Goal: Information Seeking & Learning: Learn about a topic

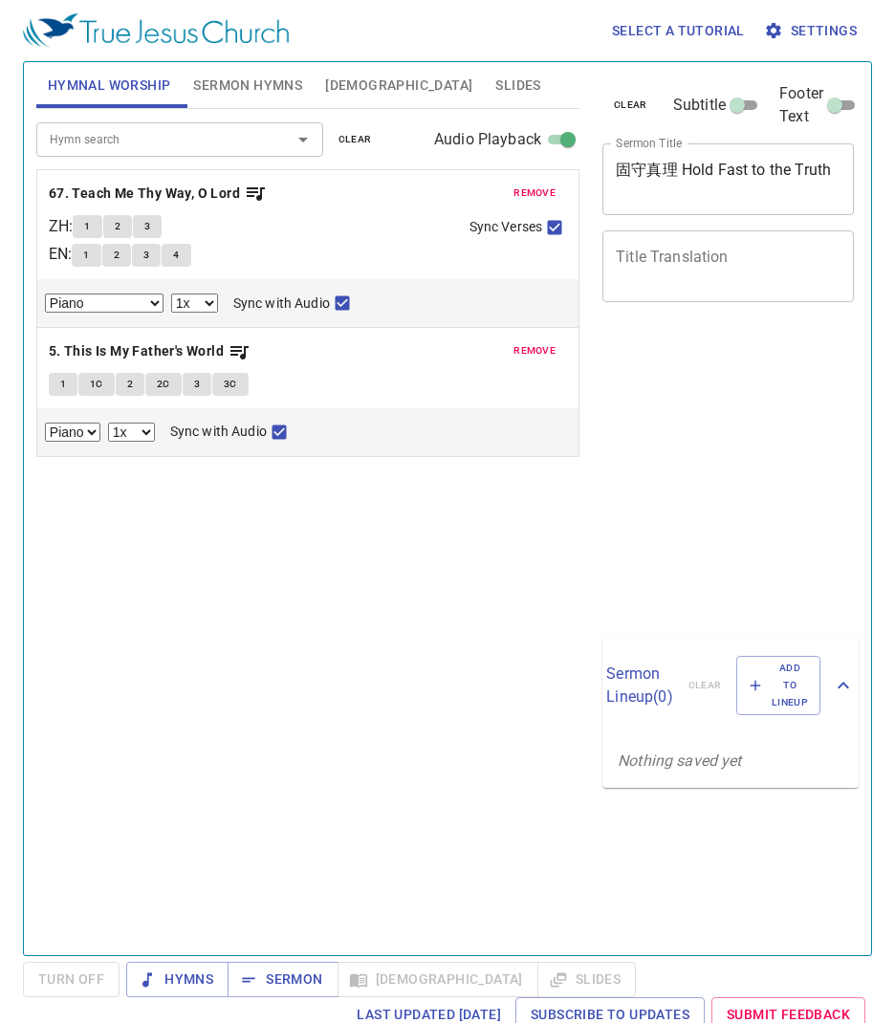
select select "1"
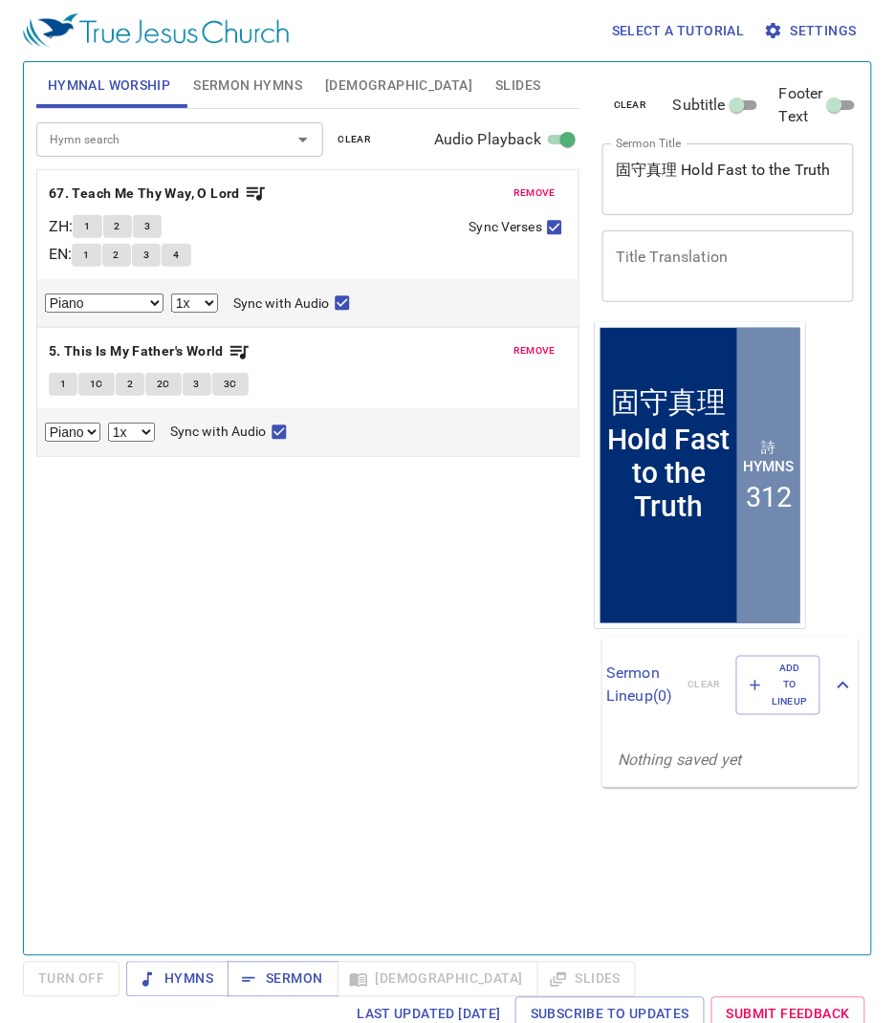
click at [340, 82] on span "Bible" at bounding box center [398, 86] width 147 height 24
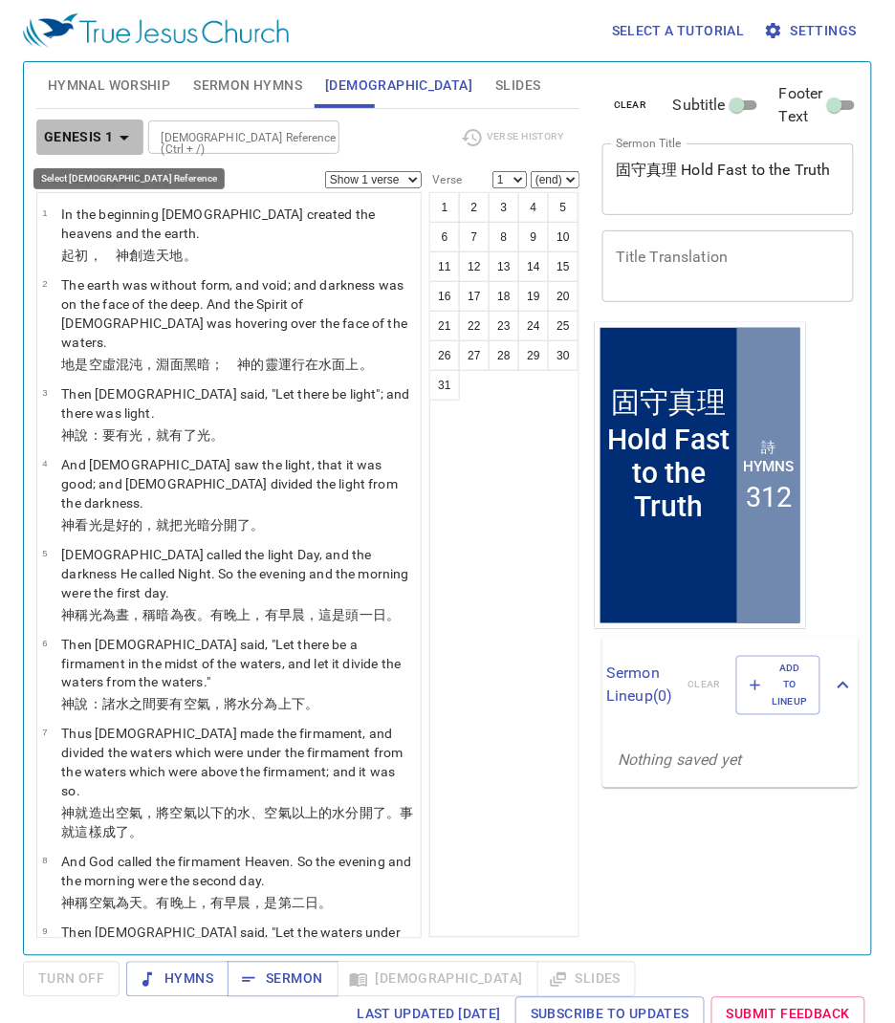
click at [79, 136] on b "Genesis 1" at bounding box center [79, 137] width 70 height 24
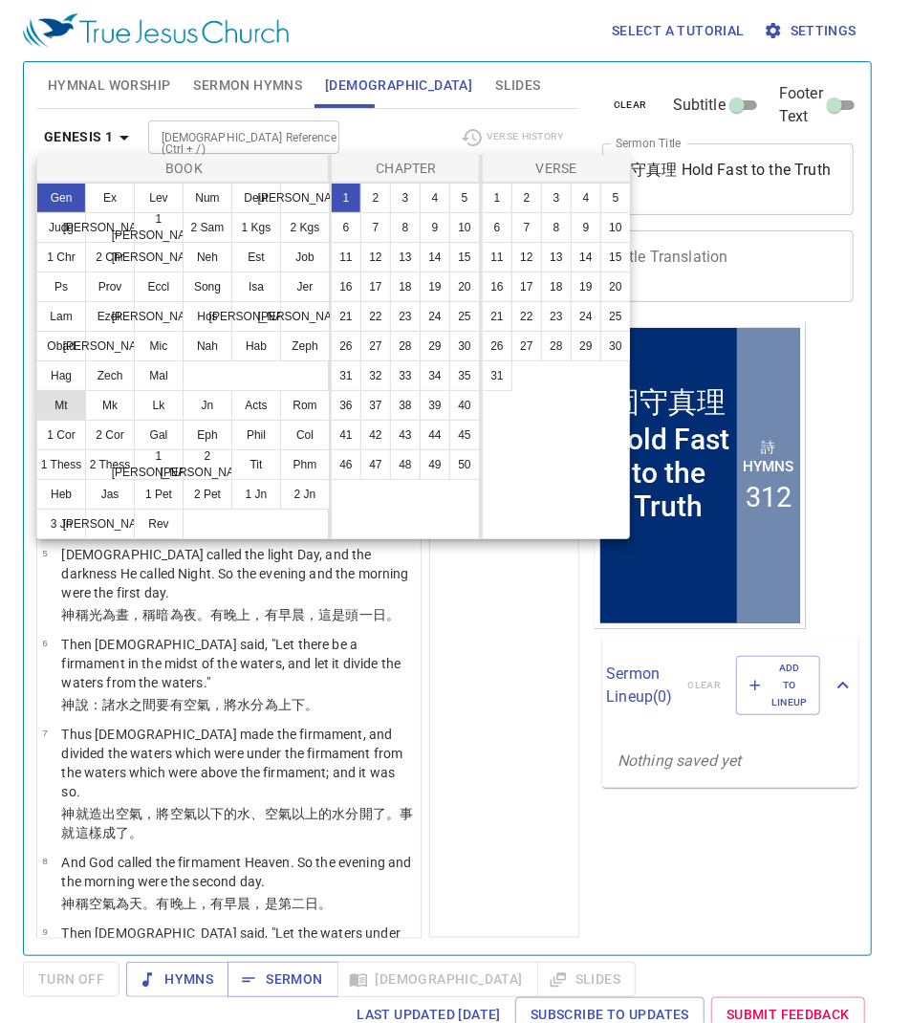
click at [63, 421] on button "Mt" at bounding box center [61, 405] width 50 height 31
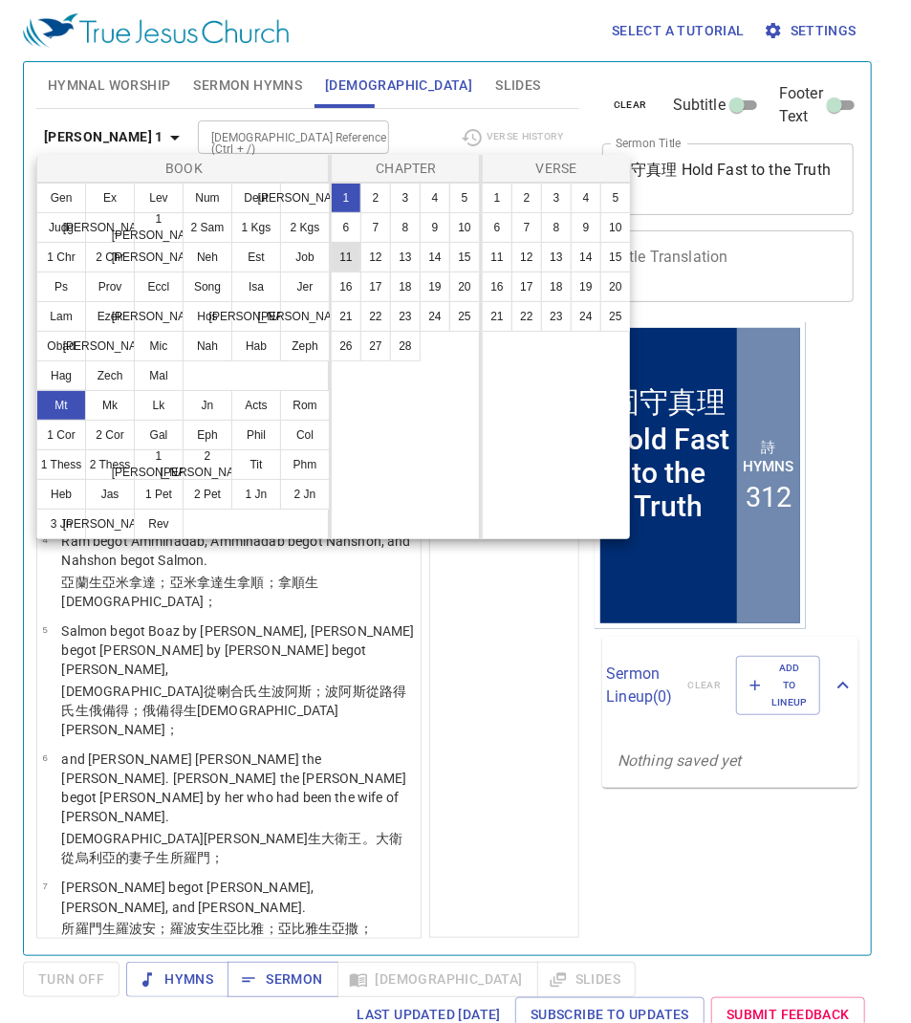
click at [350, 256] on button "11" at bounding box center [346, 257] width 31 height 31
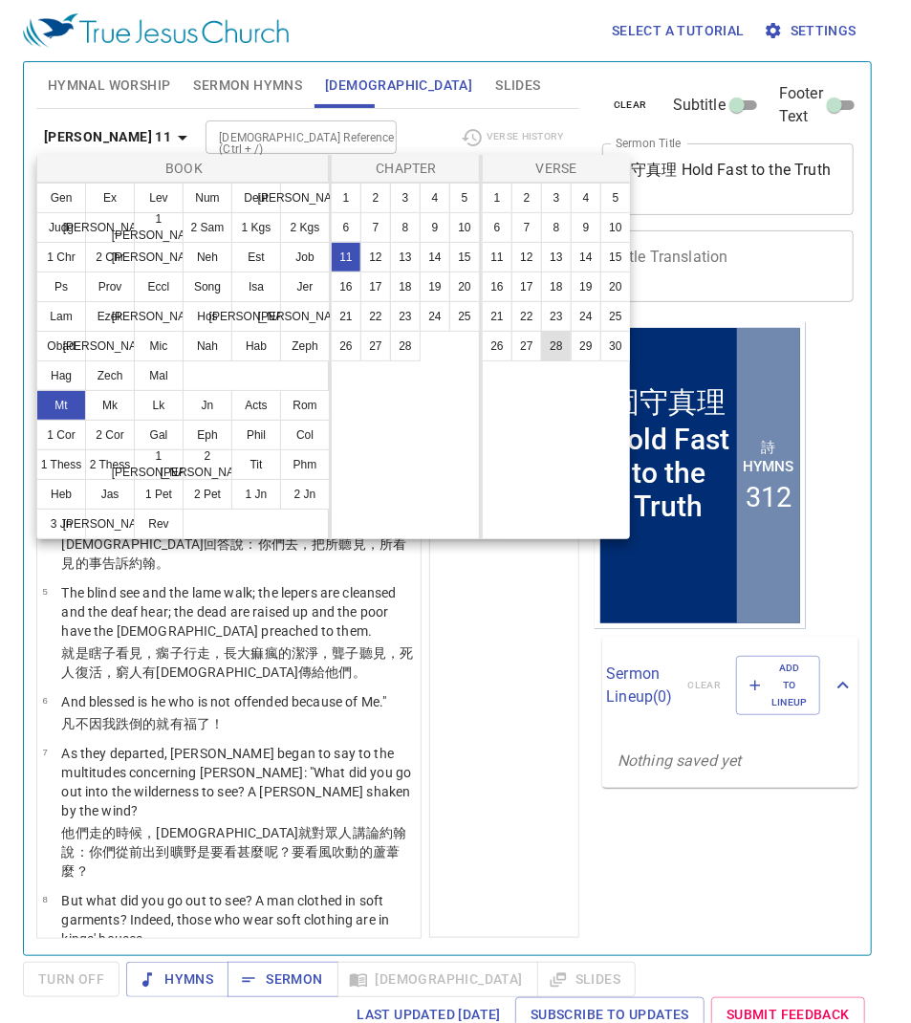
click at [556, 347] on button "28" at bounding box center [556, 346] width 31 height 31
select select "28"
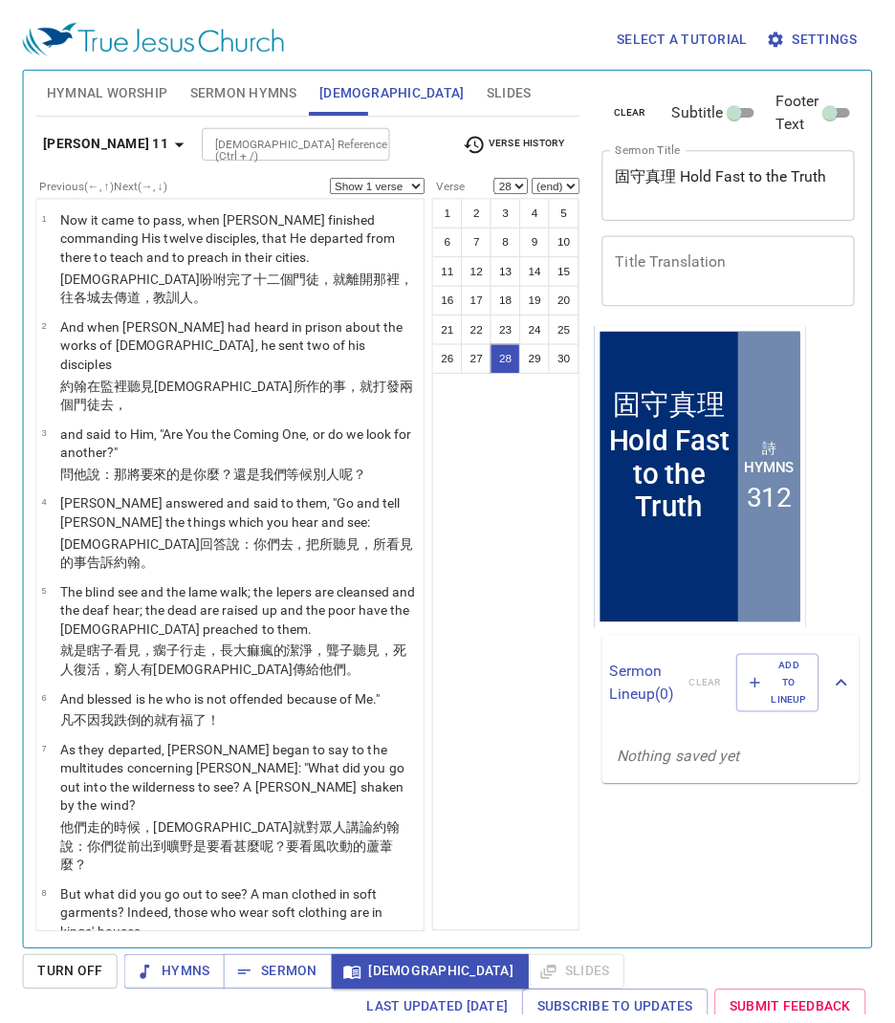
scroll to position [2156, 0]
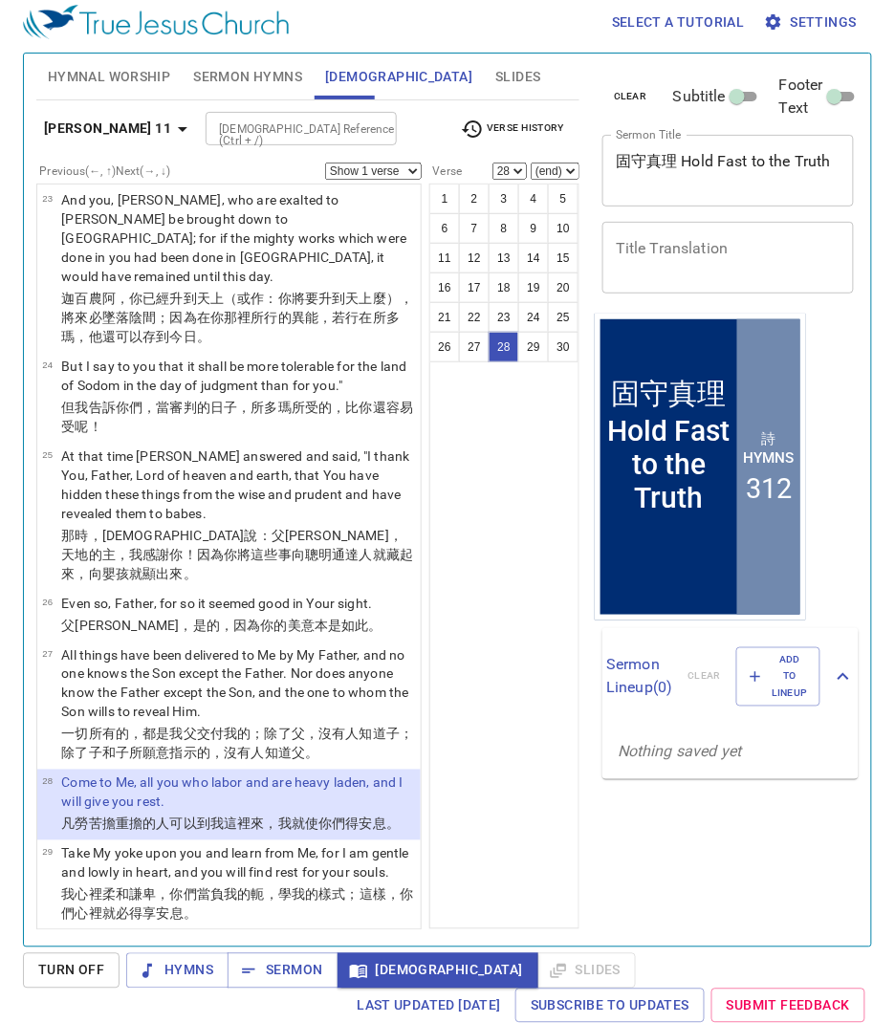
click at [395, 170] on select "Show 1 verse Show 2 verses Show 3 verses Show 4 verses Show 5 verses" at bounding box center [373, 171] width 97 height 17
select select "3"
click at [325, 163] on select "Show 1 verse Show 2 verses Show 3 verses Show 4 verses Show 5 verses" at bounding box center [373, 171] width 97 height 17
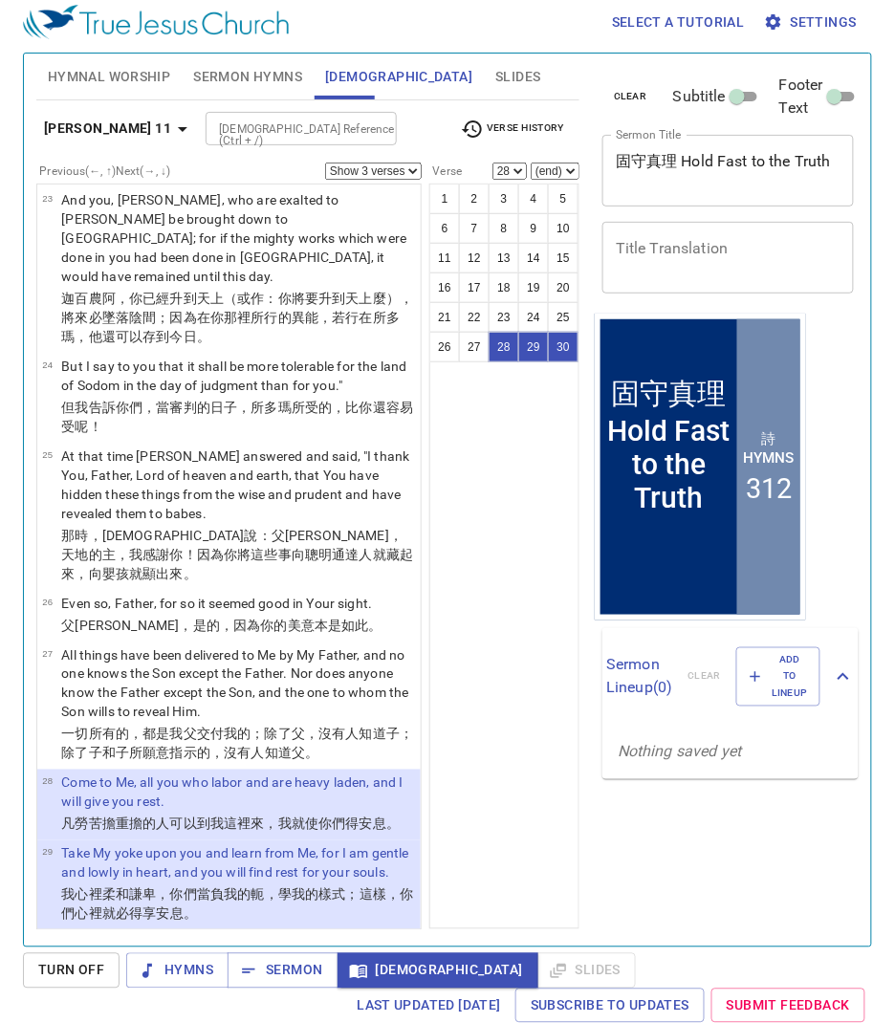
click at [291, 773] on p "Come to Me, all you who labor and are heavy laden, and I will give you rest." at bounding box center [238, 792] width 354 height 38
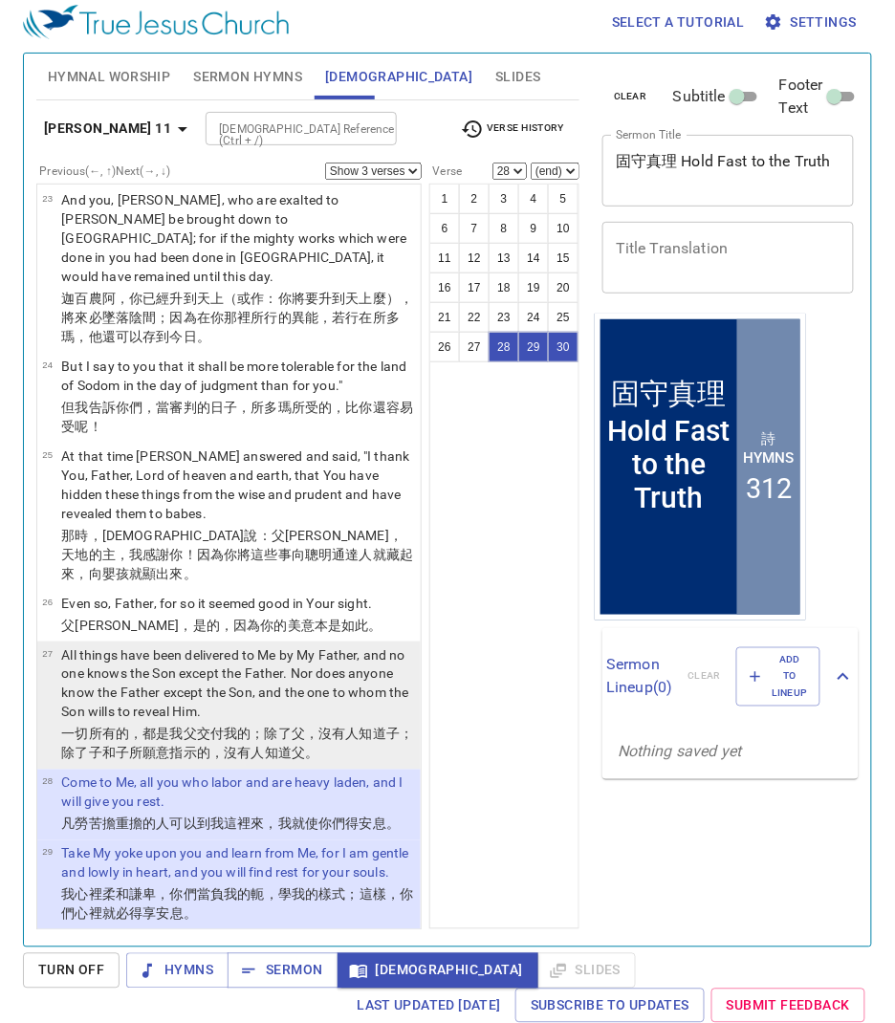
click at [290, 645] on p "All things have been delivered to Me by My Father, and no one knows the Son exc…" at bounding box center [238, 683] width 354 height 76
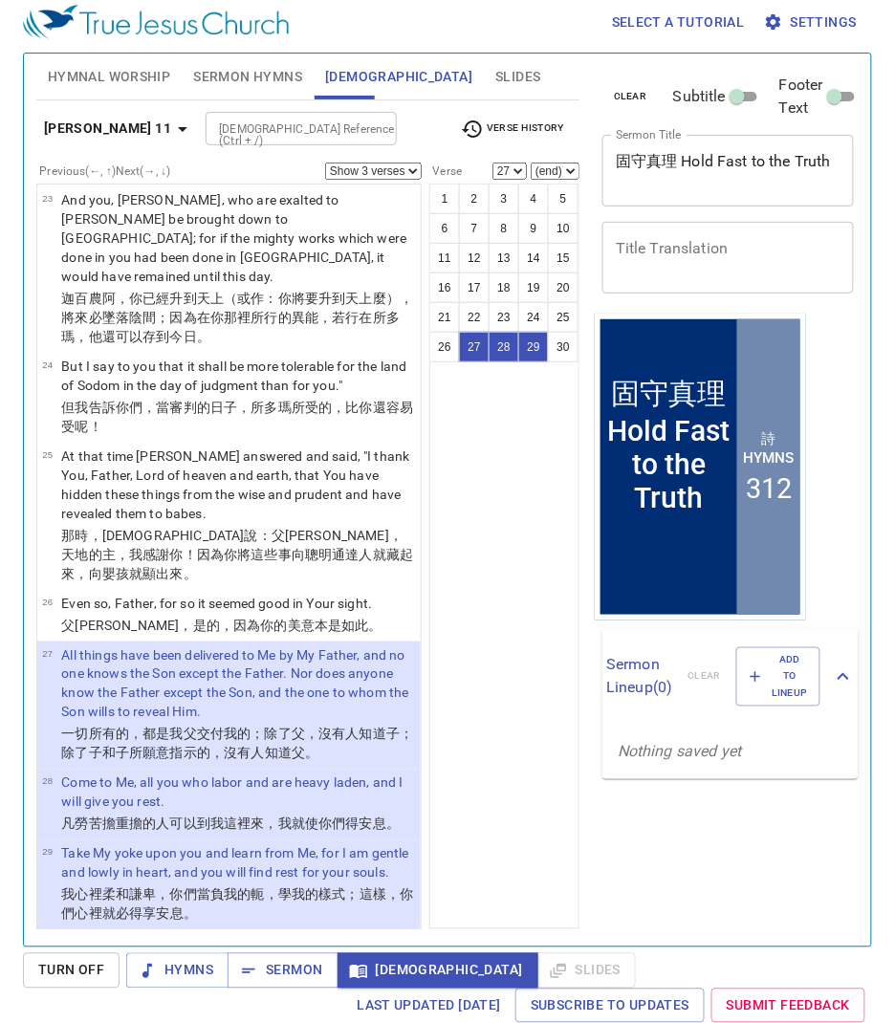
click at [281, 773] on p "Come to Me, all you who labor and are heavy laden, and I will give you rest." at bounding box center [238, 792] width 354 height 38
select select "28"
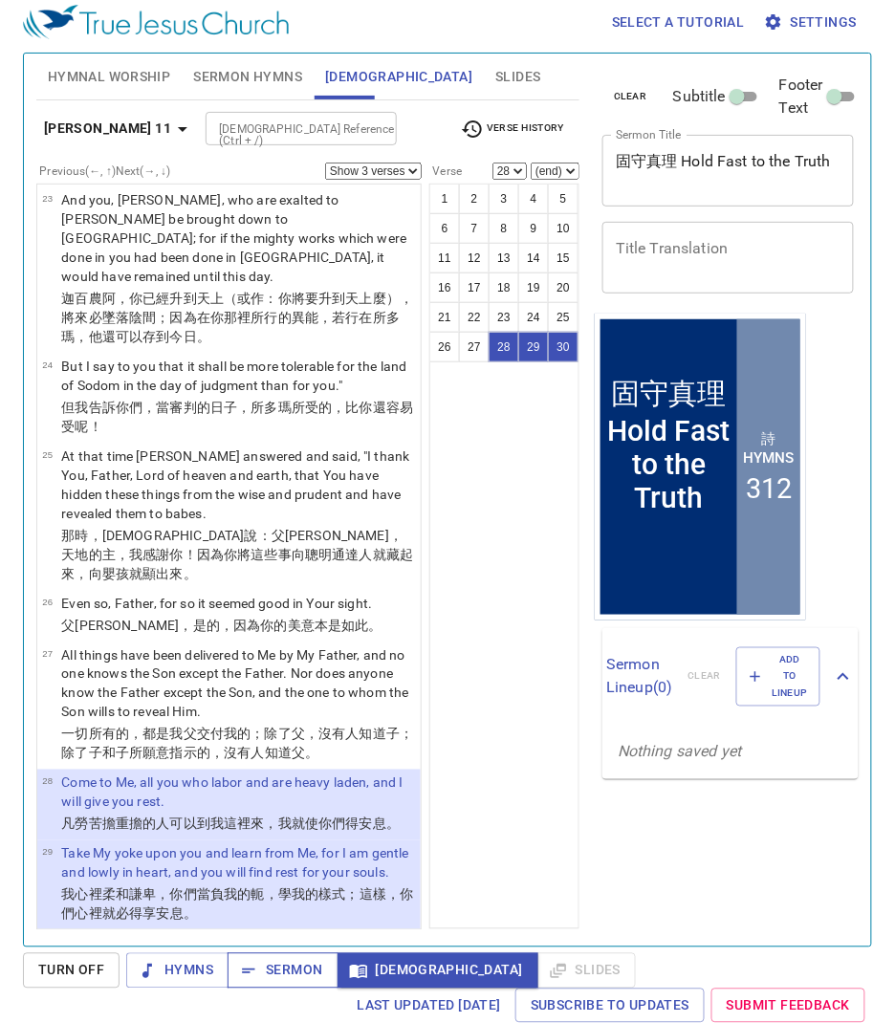
click at [307, 969] on span "Sermon" at bounding box center [282, 971] width 79 height 24
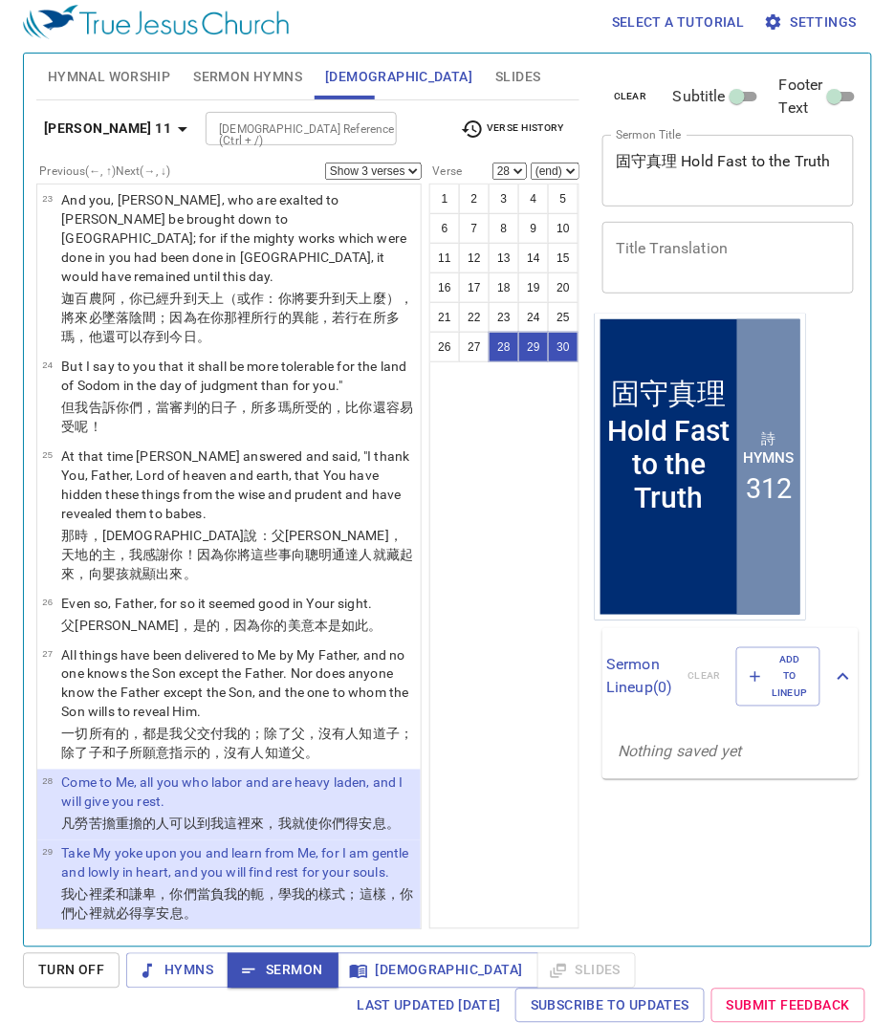
click at [495, 65] on span "Slides" at bounding box center [517, 77] width 45 height 24
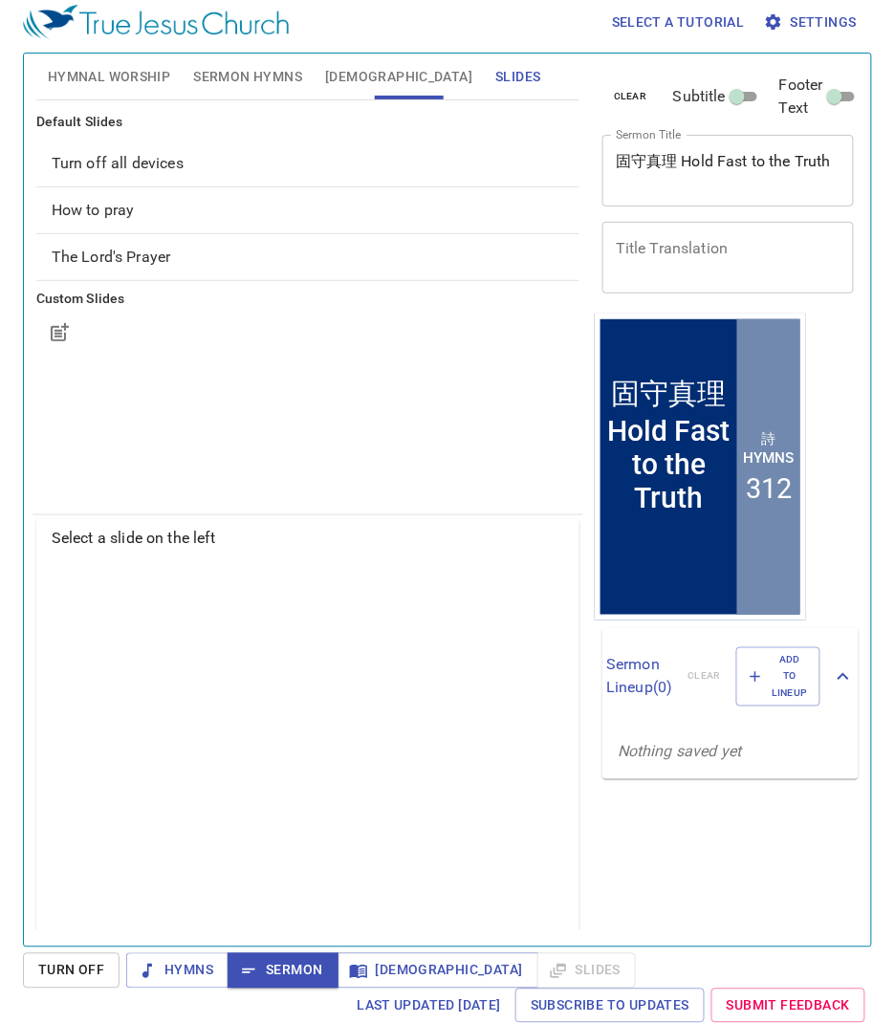
click at [314, 70] on button "Bible" at bounding box center [399, 77] width 170 height 46
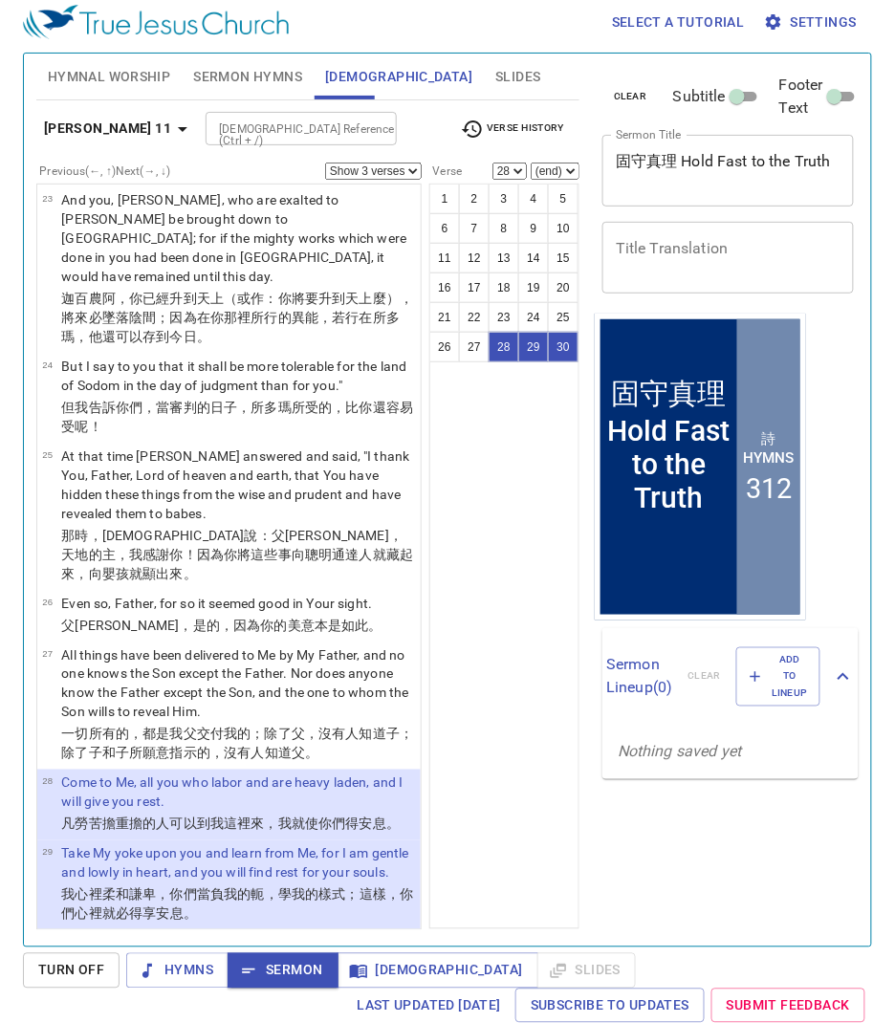
click at [59, 972] on span "Turn Off" at bounding box center [71, 971] width 66 height 24
click at [351, 966] on icon "button" at bounding box center [357, 971] width 17 height 13
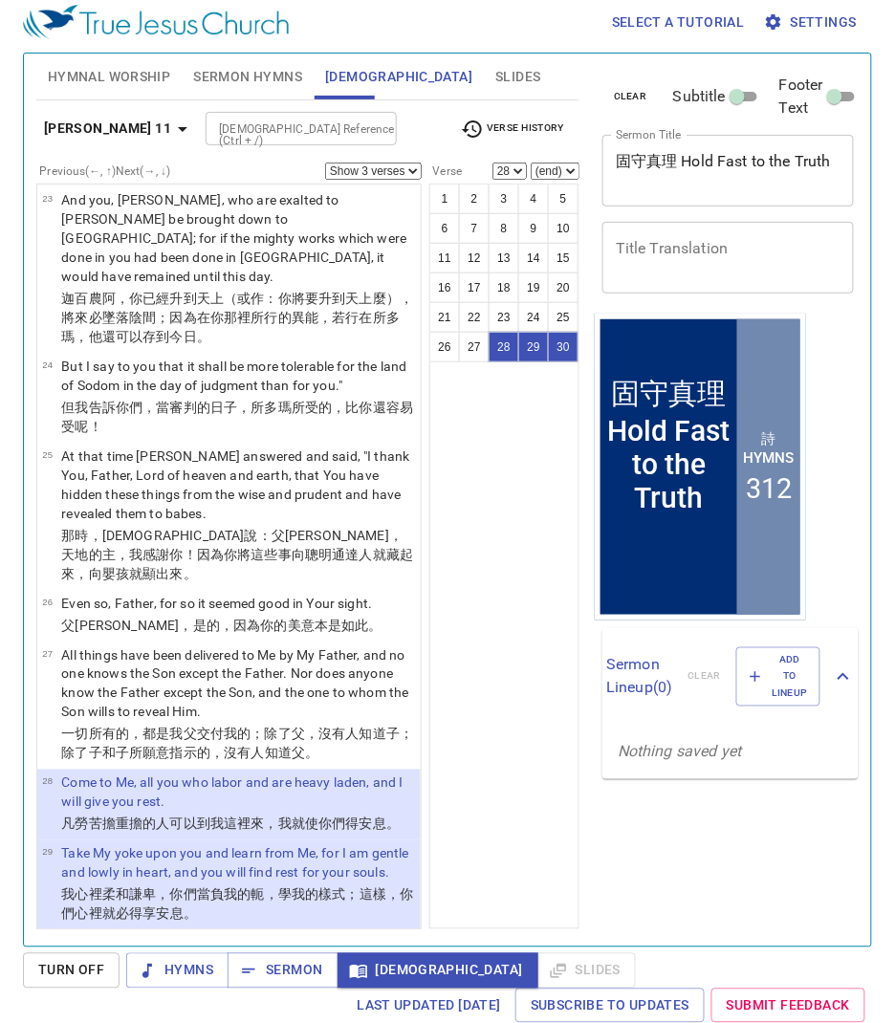
click at [503, 556] on div "1 2 3 4 5 6 7 8 9 10 11 12 13 14 15 16 17 18 19 20 21 22 23 24 25 26 27 28 29 30" at bounding box center [504, 557] width 150 height 746
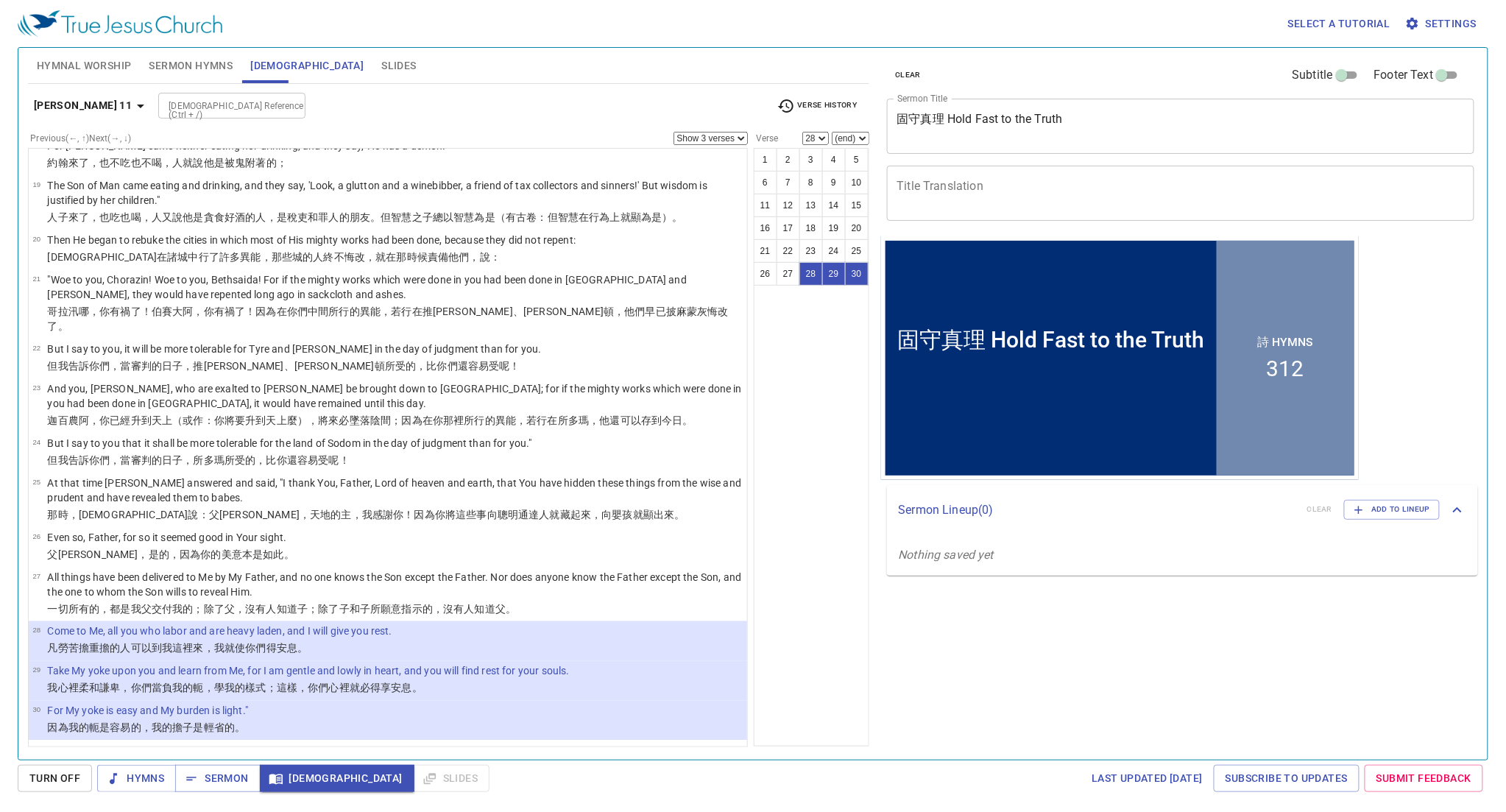
scroll to position [708, 0]
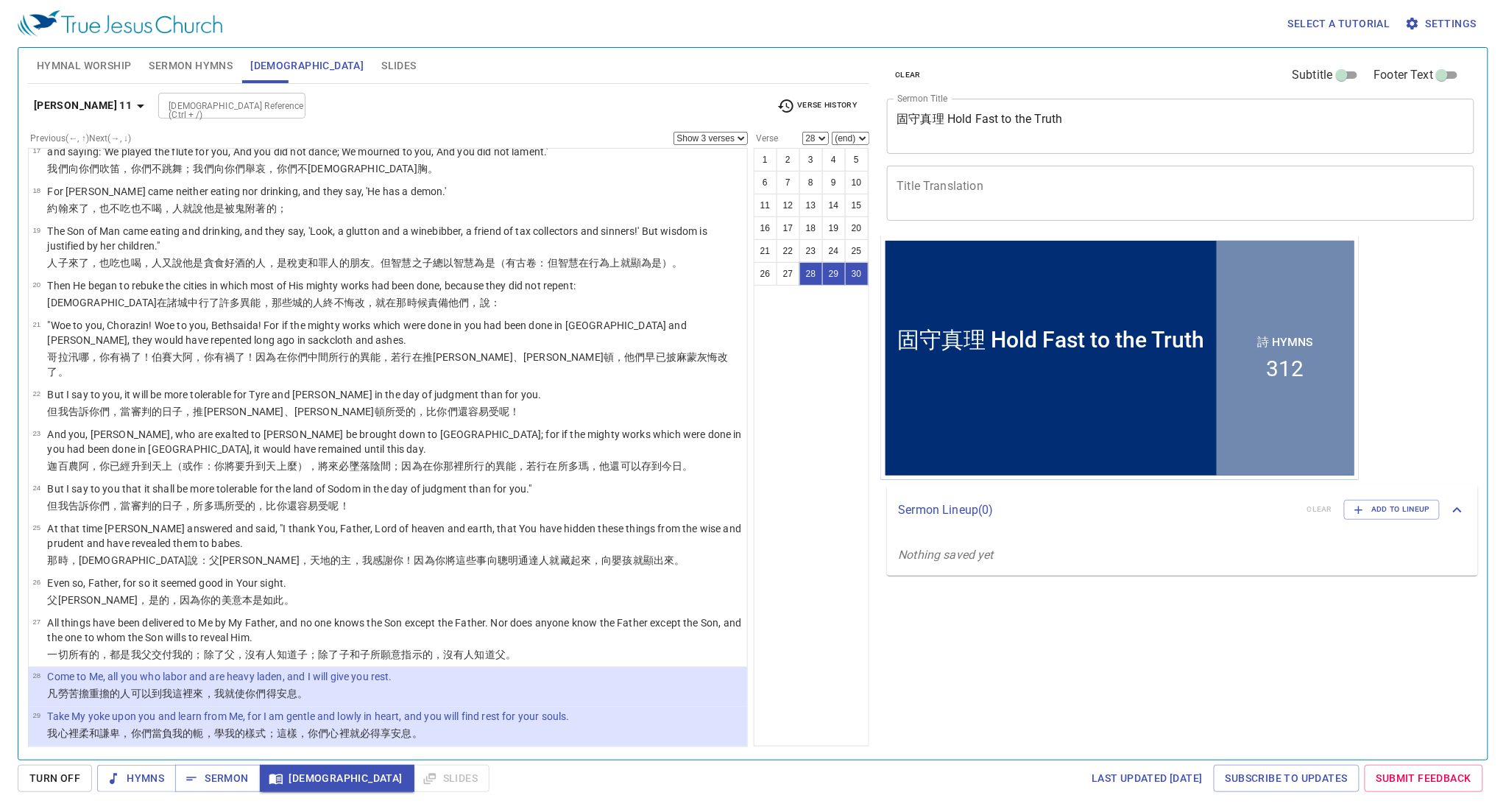
click at [688, 16] on span "Settings" at bounding box center [1442, 24] width 69 height 18
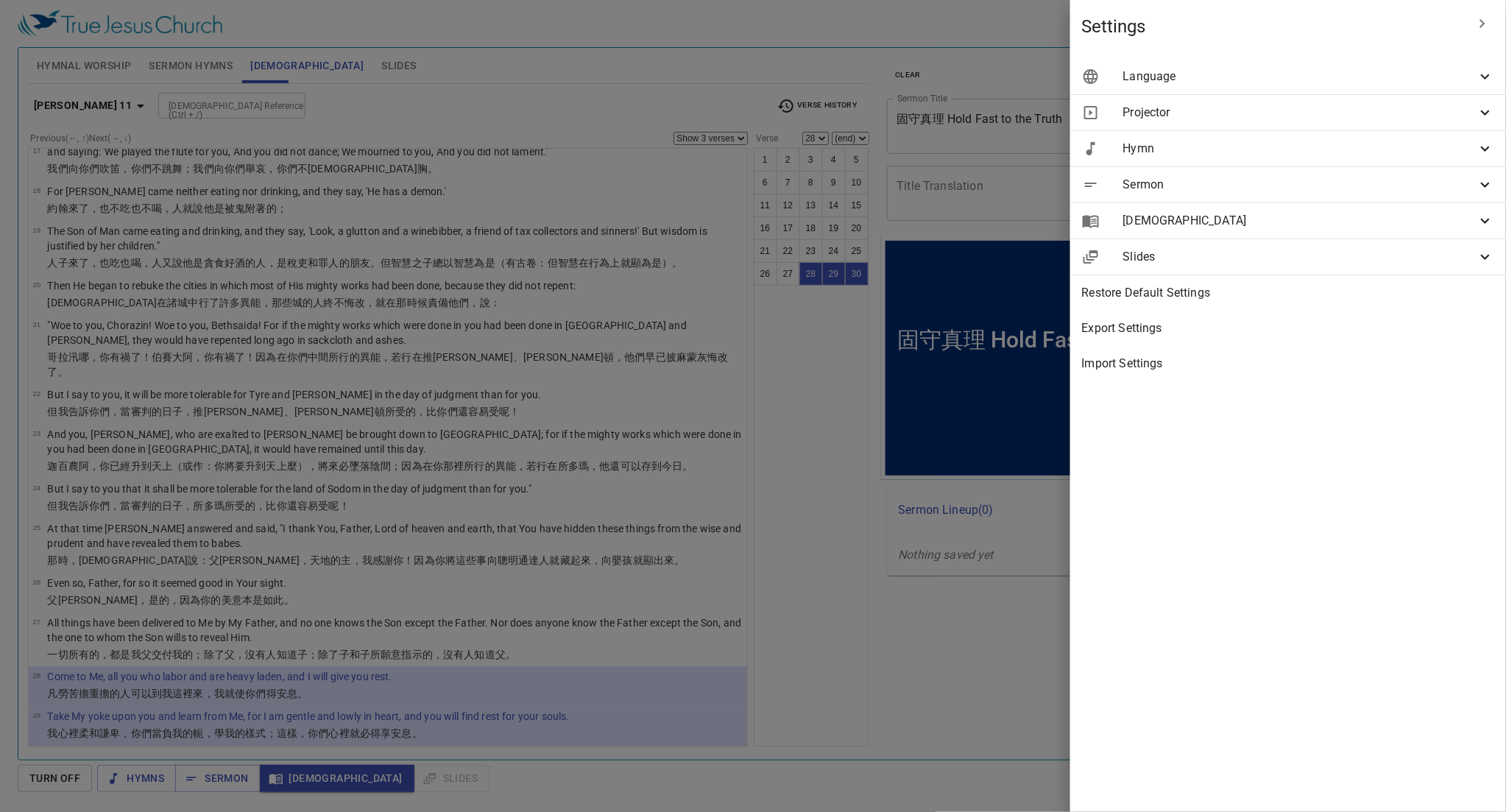
click at [688, 226] on span "Bible" at bounding box center [1300, 220] width 353 height 18
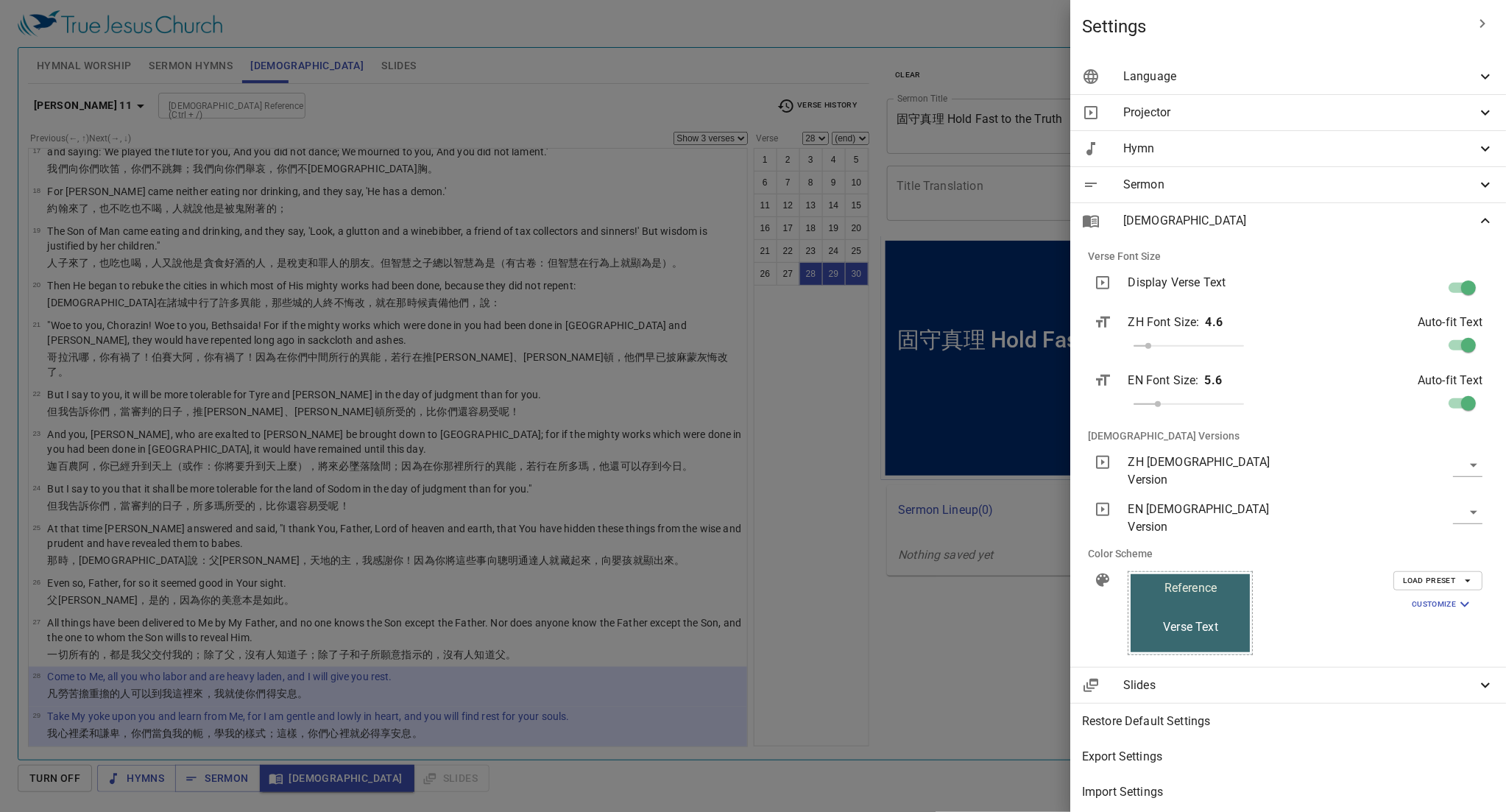
click at [688, 574] on span "Load Preset" at bounding box center [1437, 580] width 70 height 13
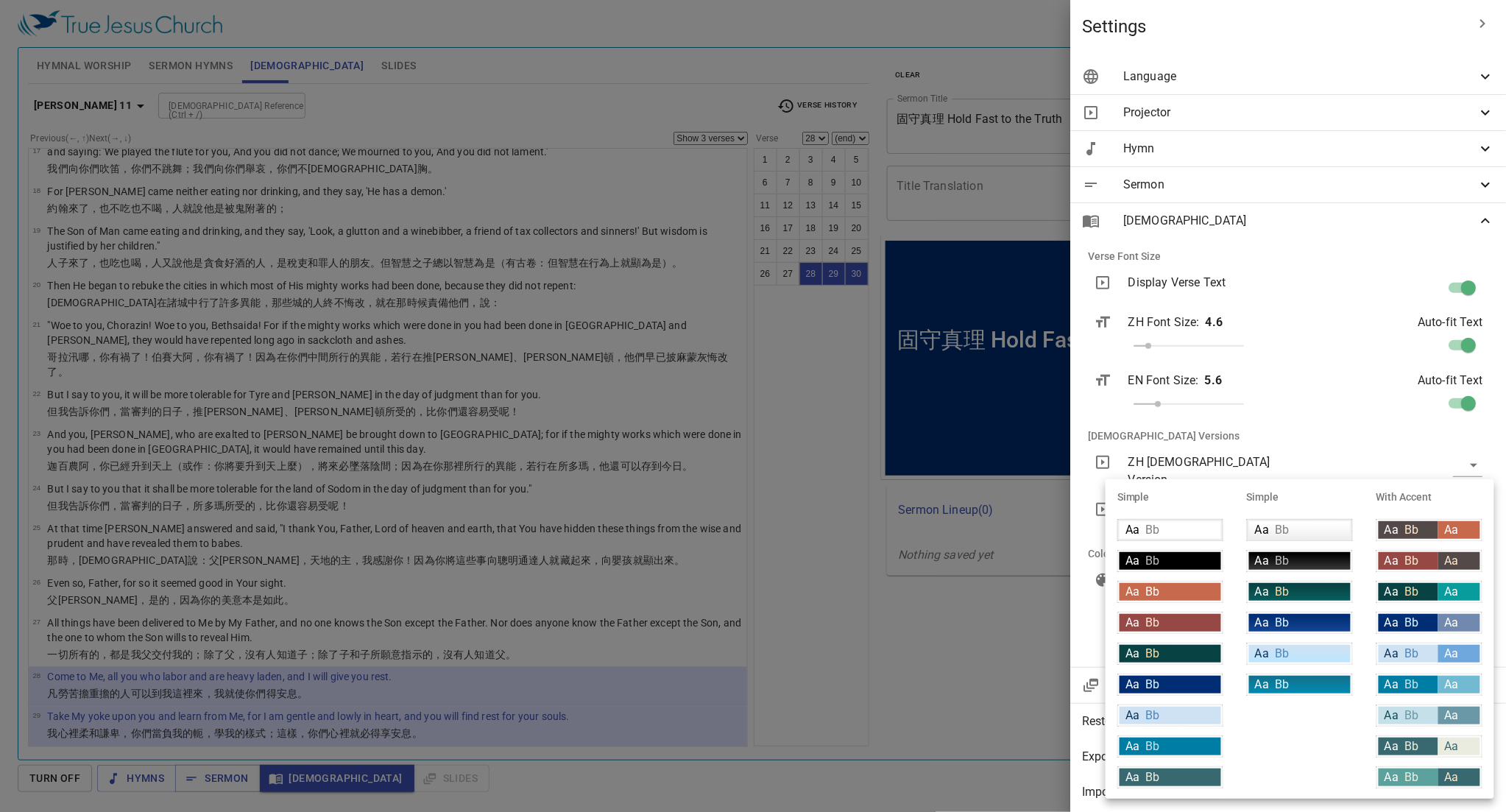
click at [688, 523] on div "Aa Bb" at bounding box center [1300, 530] width 102 height 18
type input "linear-gradient(180deg, rgba(255,255,255,1) 10%, rgba(239,239,239,1) 100%)"
type input "#000000"
type input "#eeeeee"
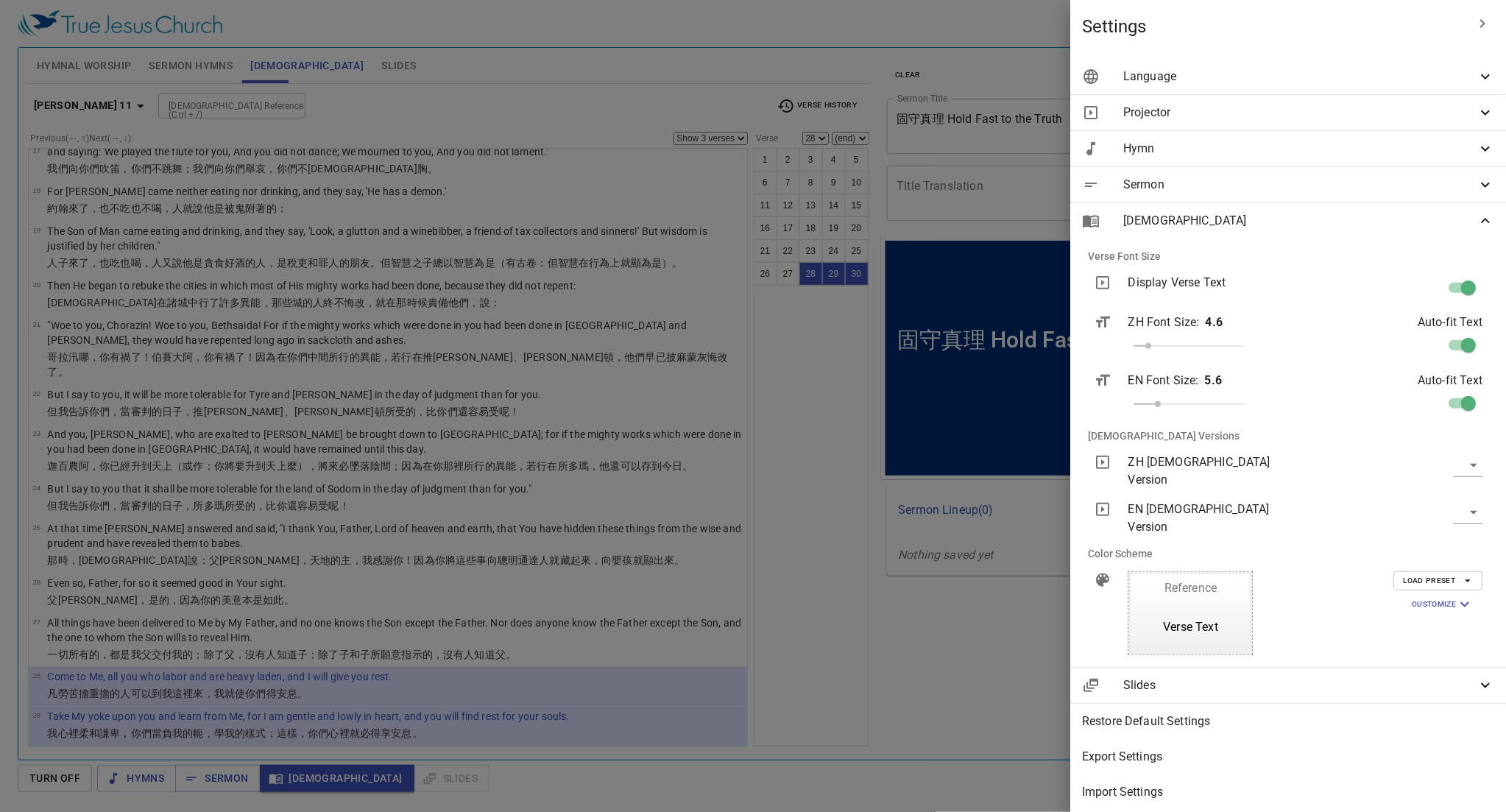
click at [688, 574] on span "Load Preset" at bounding box center [1437, 580] width 70 height 13
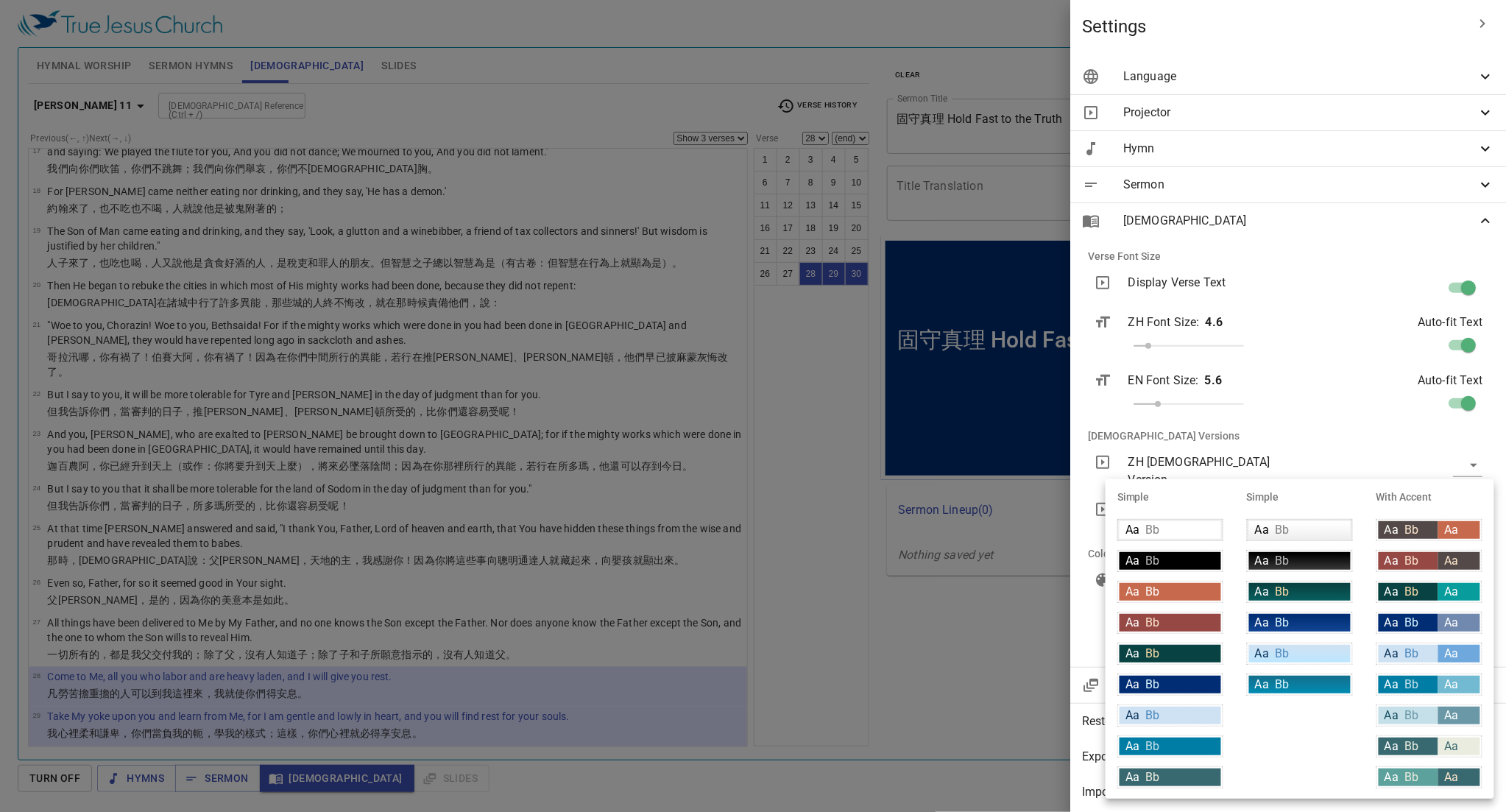
click at [688, 535] on div "Aa Bb" at bounding box center [1170, 530] width 102 height 18
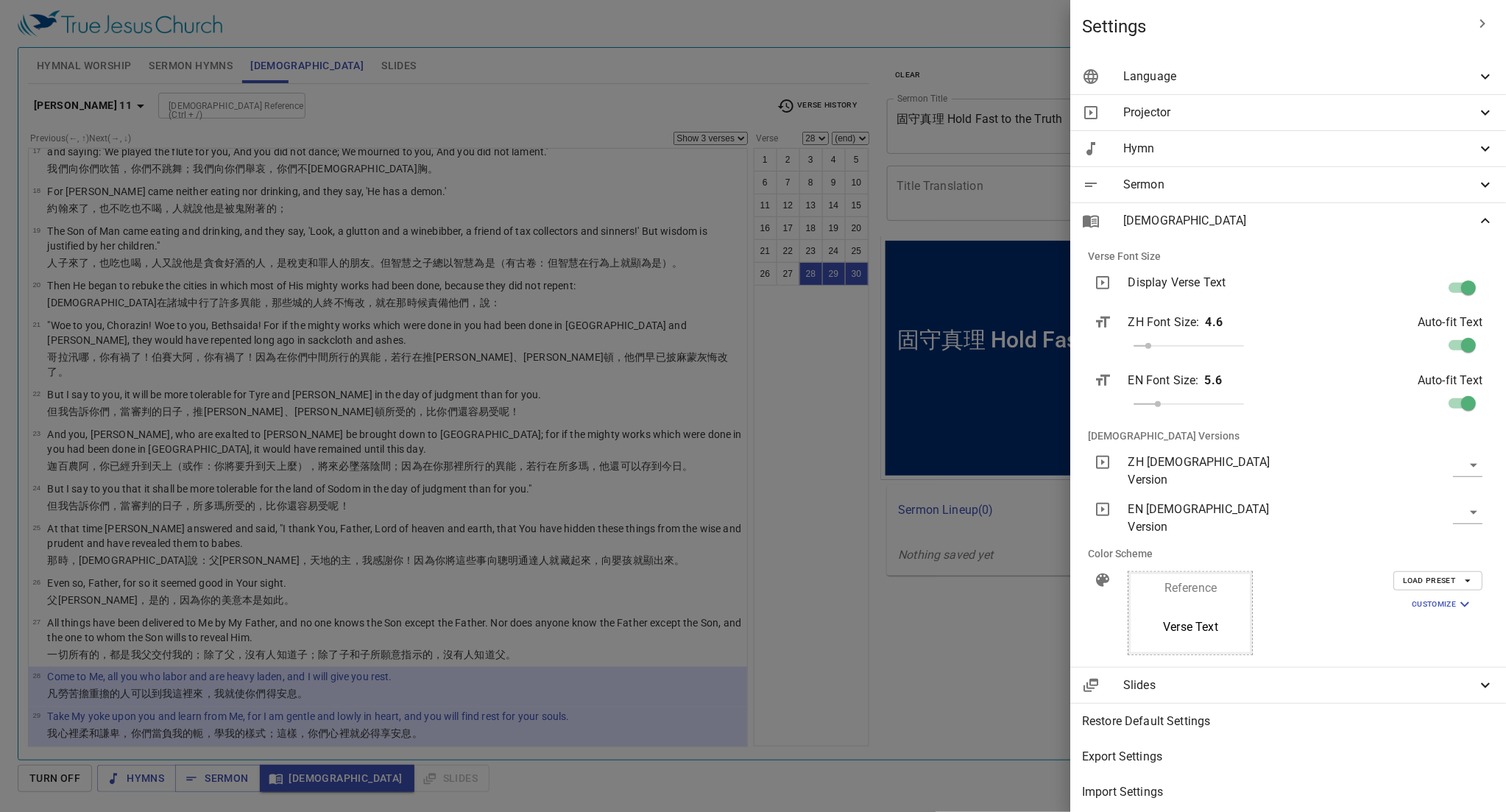
click at [688, 574] on span "Load Preset" at bounding box center [1437, 580] width 70 height 13
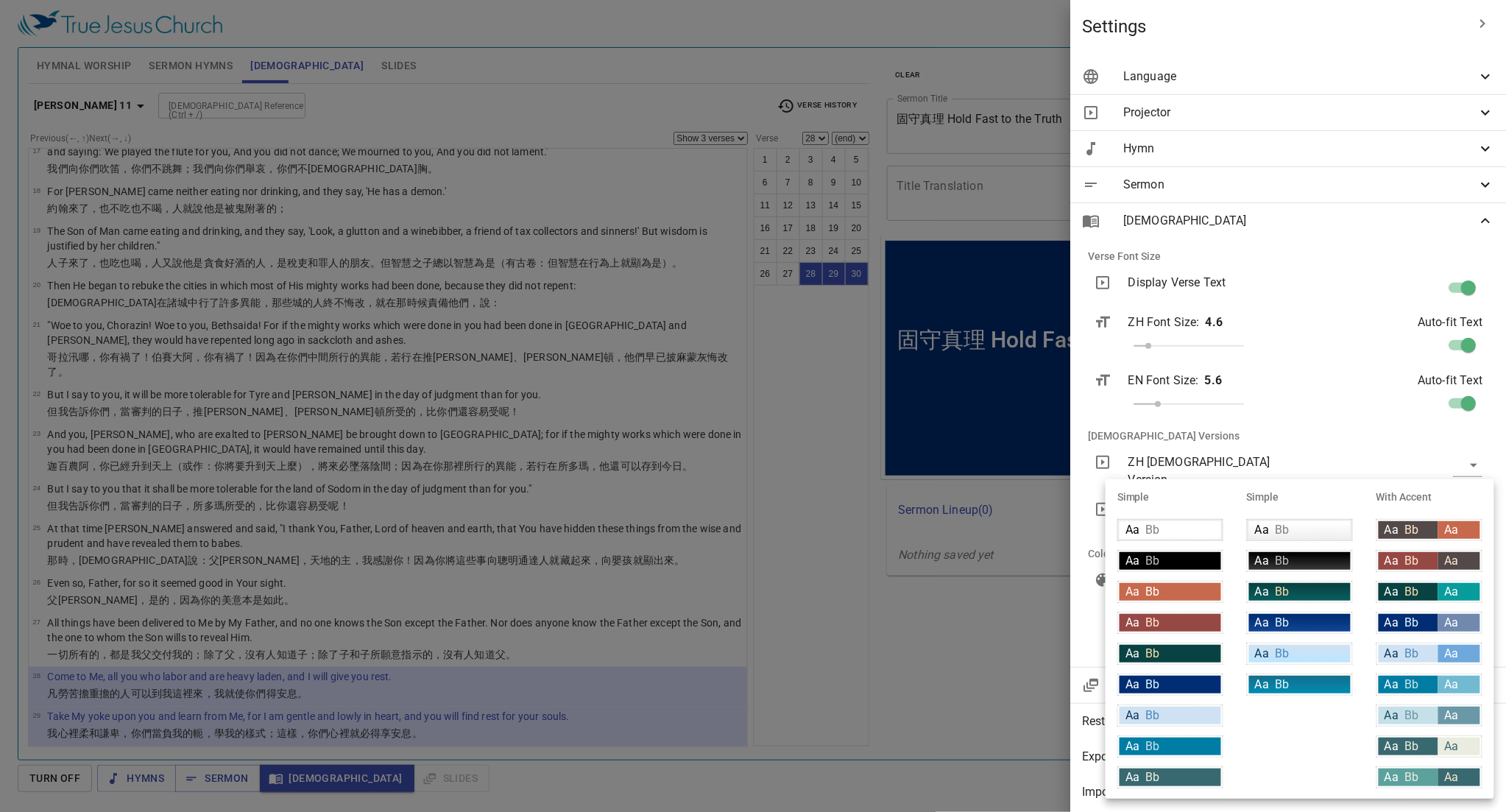
click at [688, 530] on div "Aa Bb" at bounding box center [1300, 530] width 102 height 18
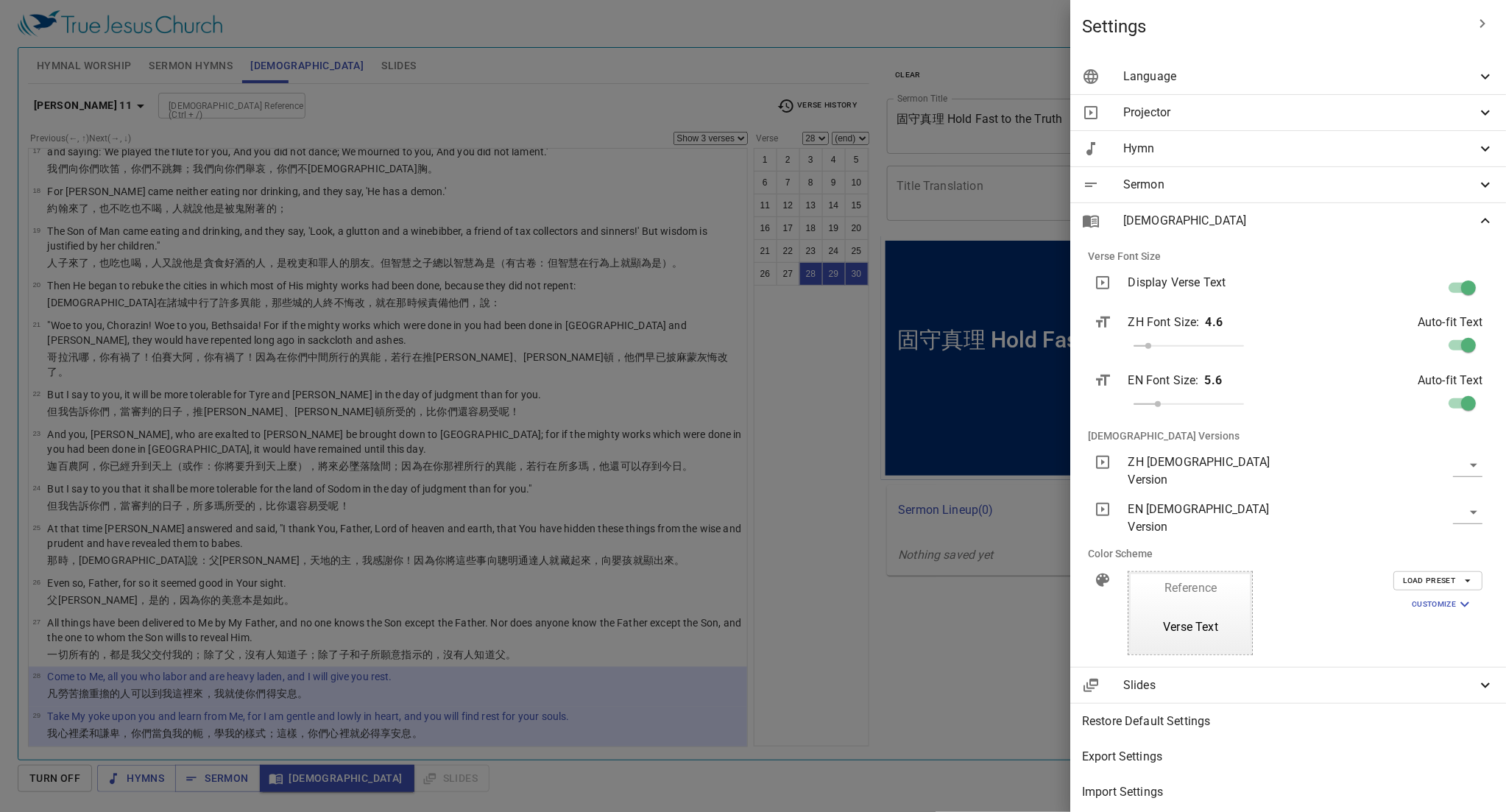
click at [688, 574] on span "Load Preset" at bounding box center [1437, 580] width 70 height 13
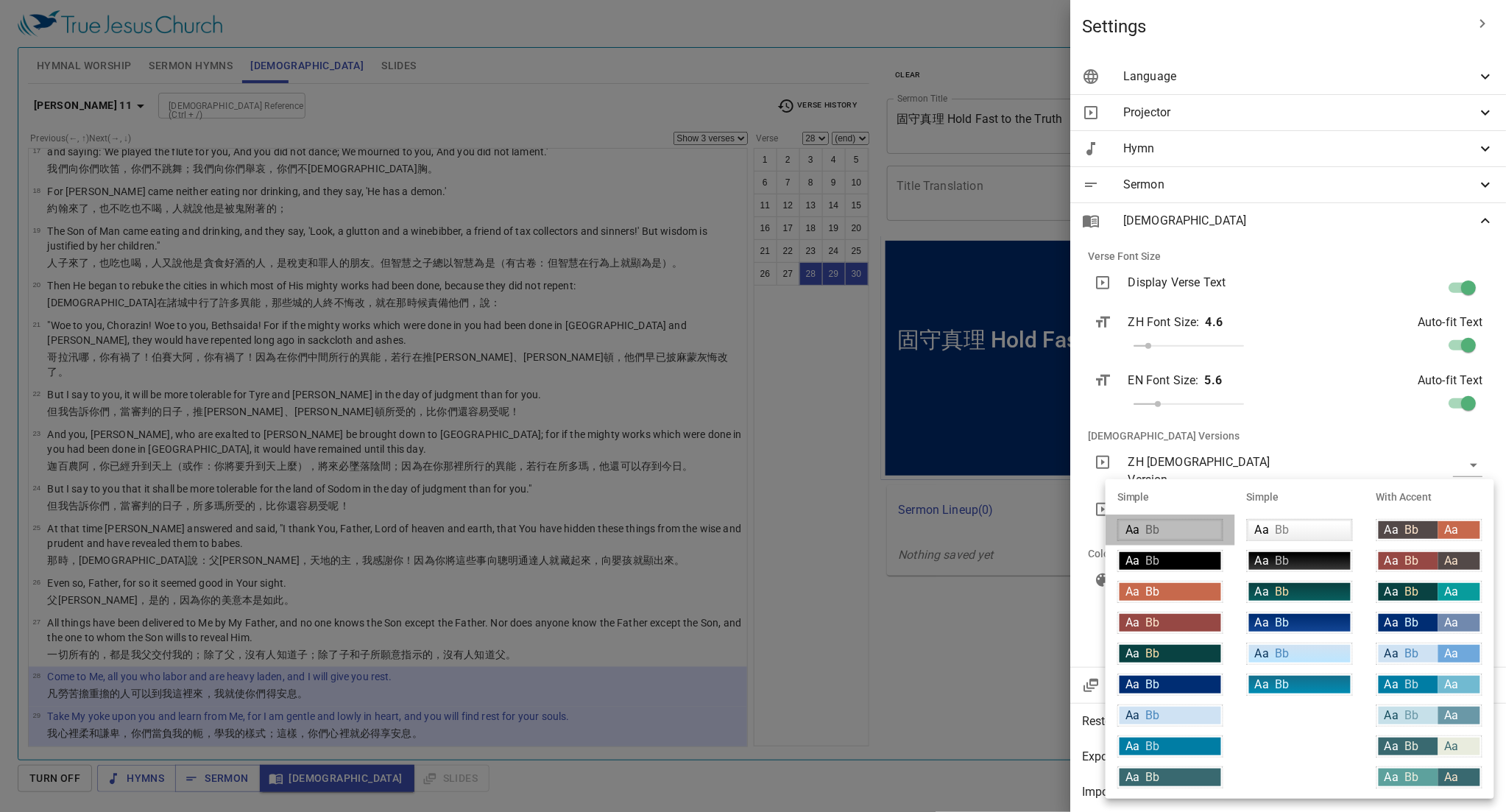
click at [688, 530] on div "Aa Bb" at bounding box center [1170, 530] width 102 height 18
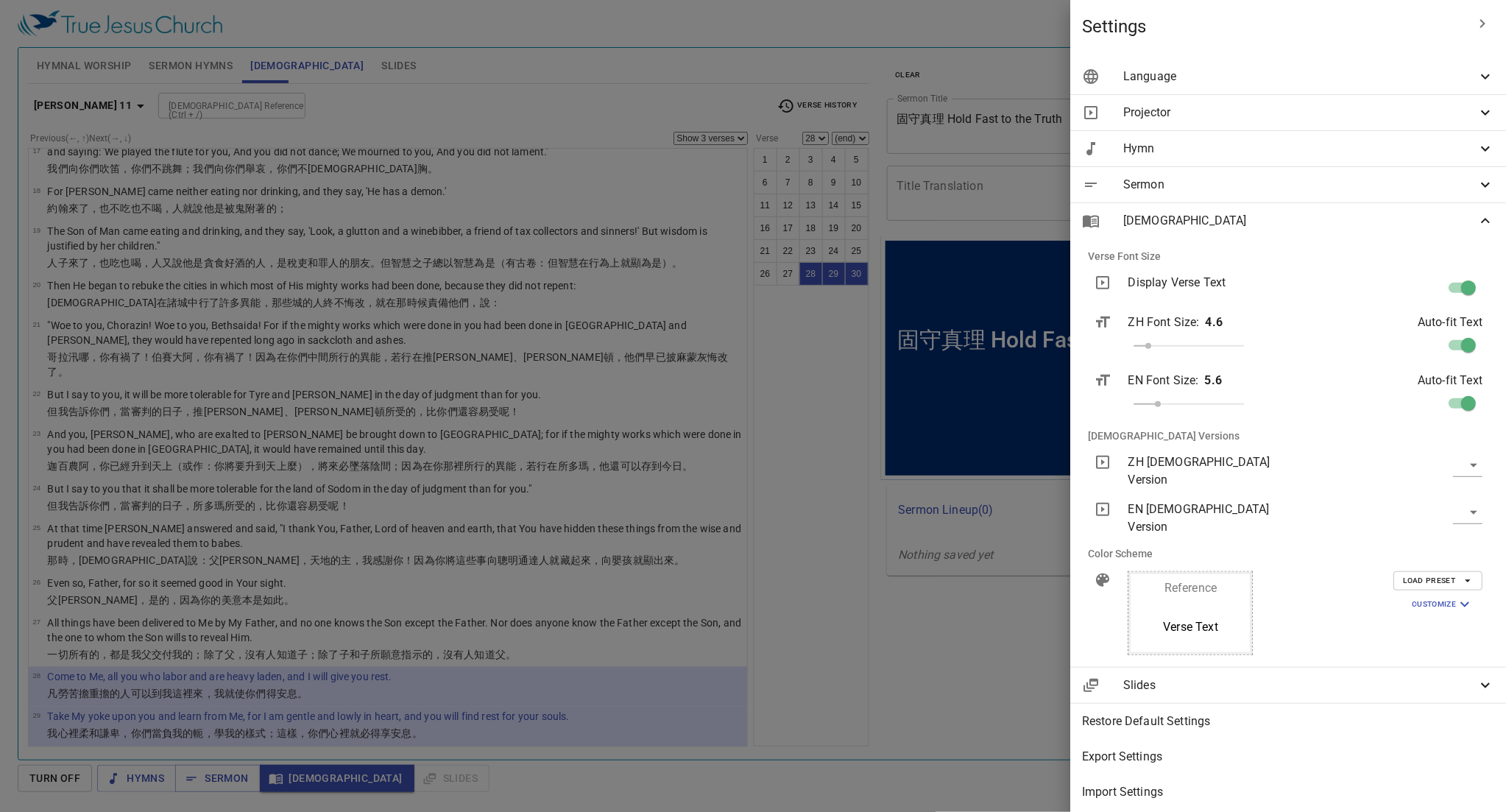
click at [688, 574] on span "Load Preset" at bounding box center [1437, 580] width 70 height 13
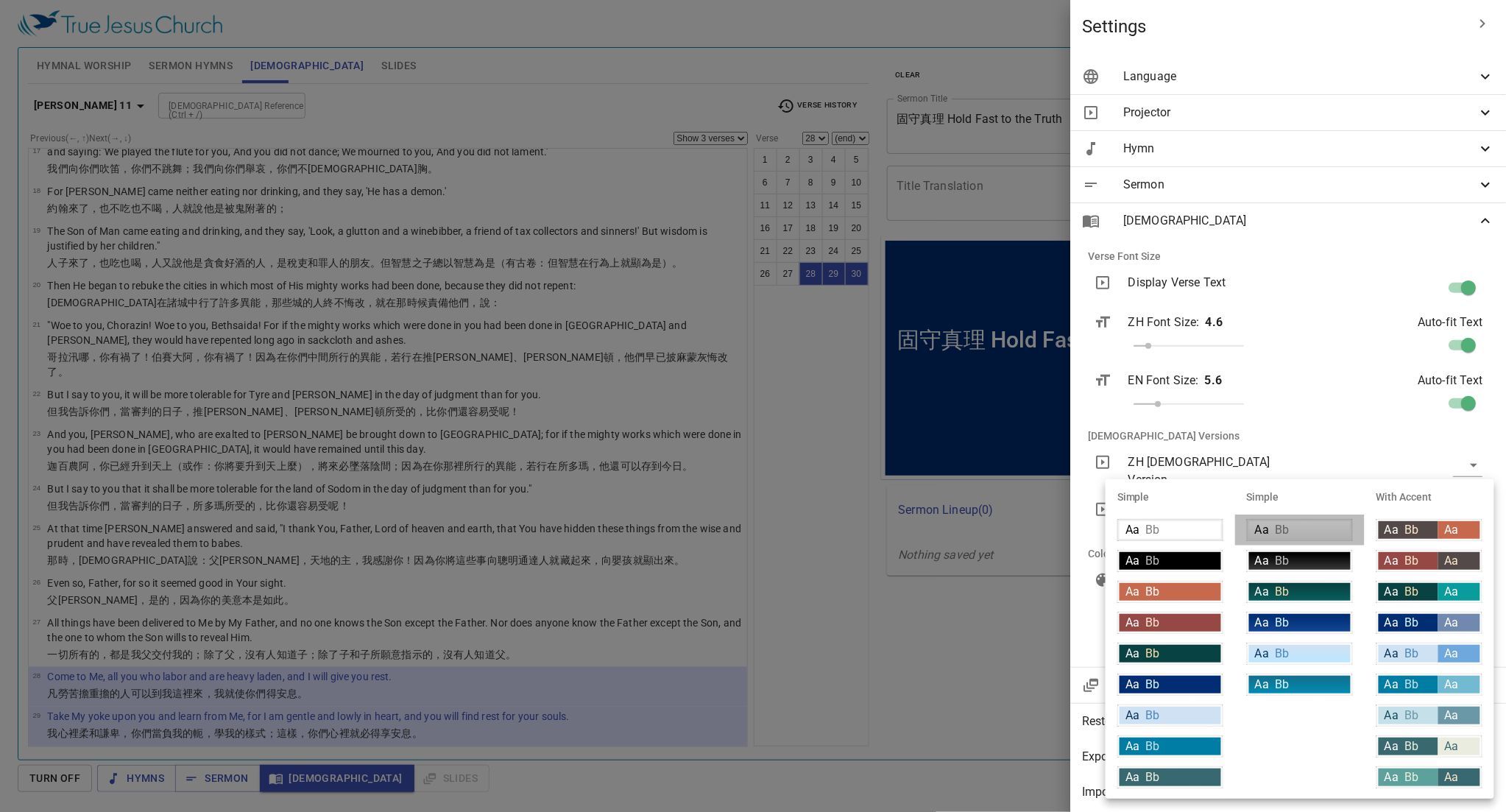
click at [688, 530] on div "Aa Bb" at bounding box center [1300, 530] width 102 height 18
type input "linear-gradient(180deg, rgba(255,255,255,1) 10%, rgba(239,239,239,1) 100%)"
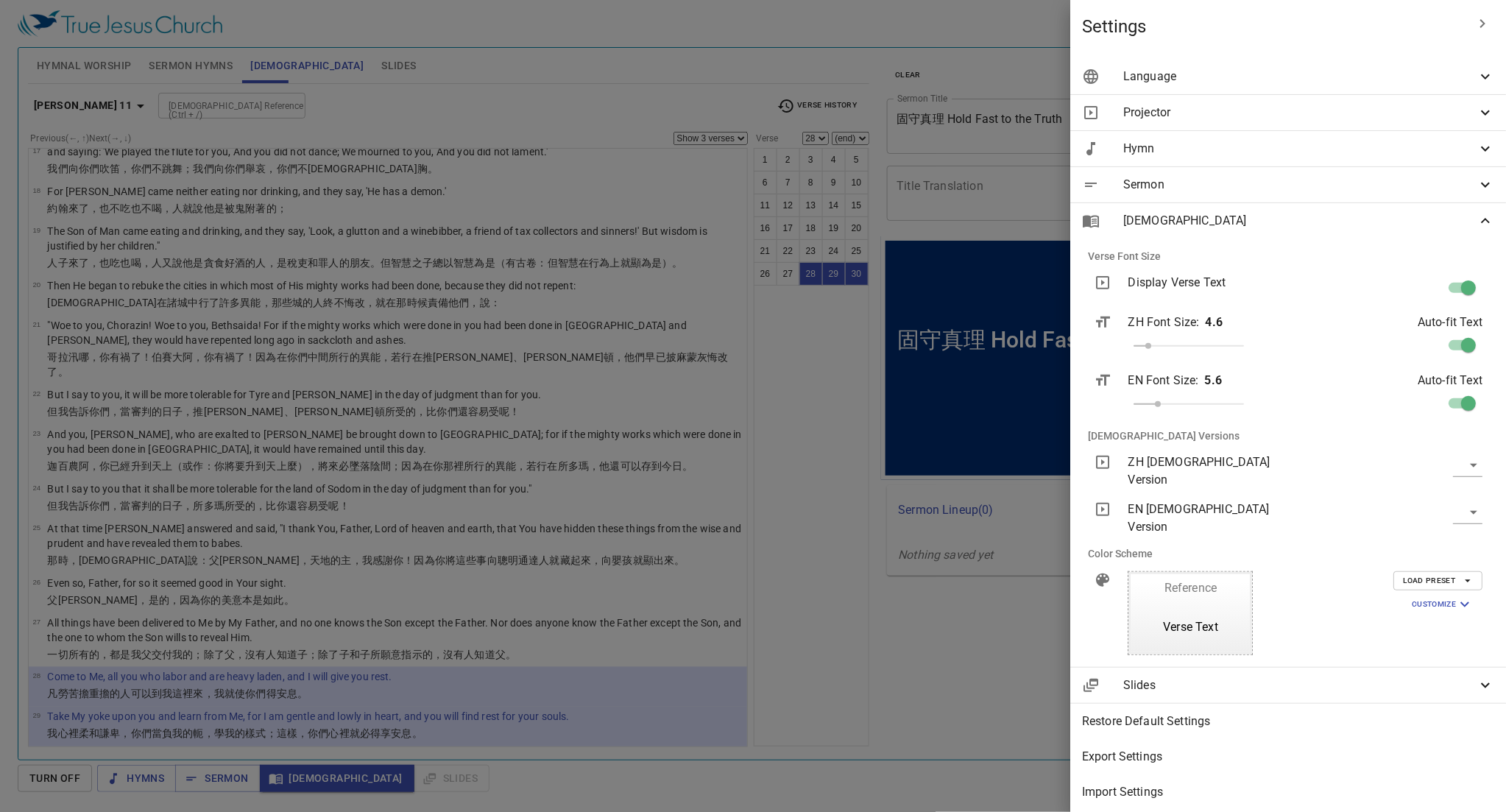
click at [688, 499] on body "Select a tutorial Settings Hymnal Worship Sermon Hymns Bible Slides Hymn search…" at bounding box center [753, 406] width 1506 height 812
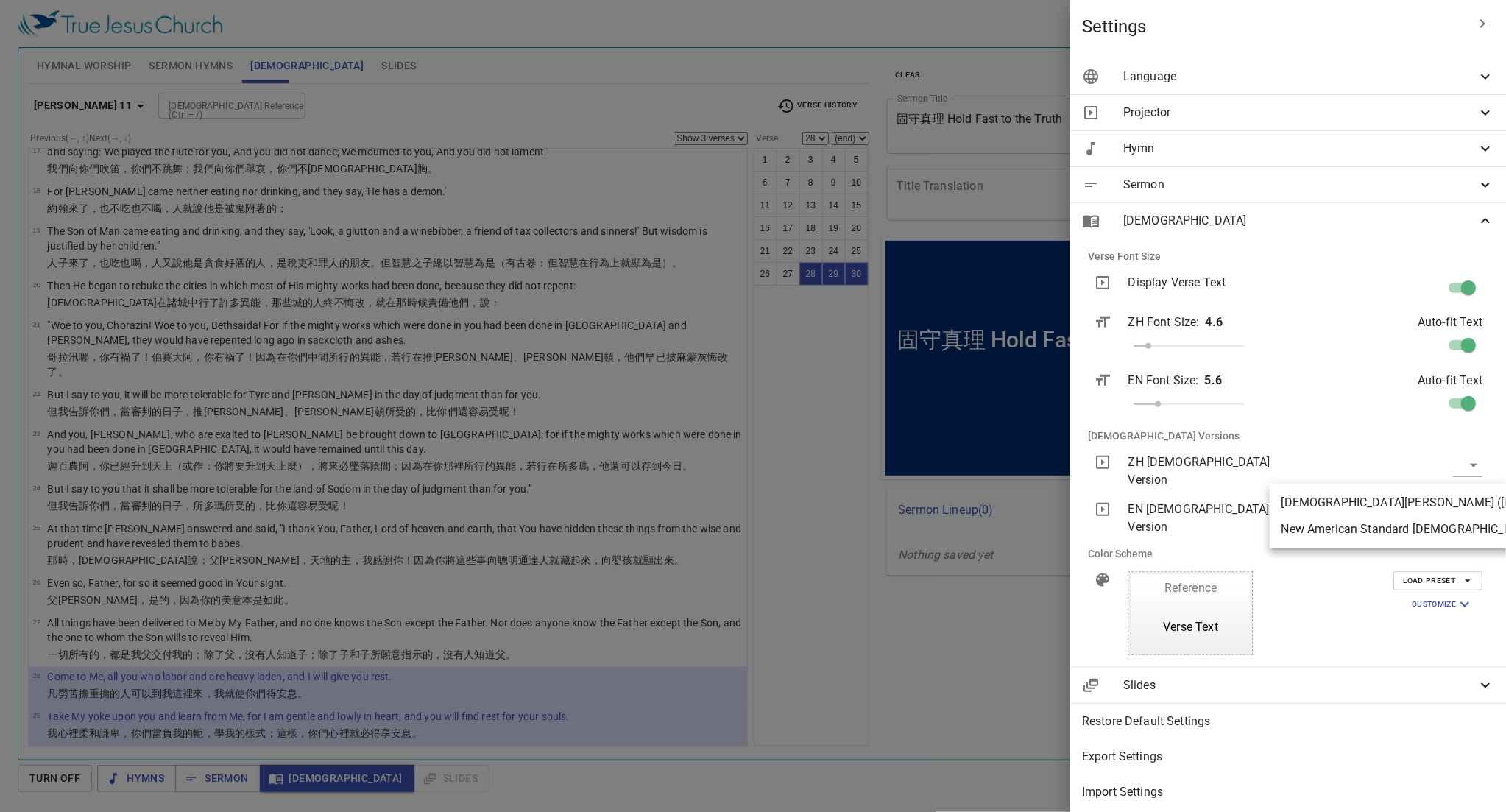
click at [688, 590] on div at bounding box center [753, 406] width 1506 height 812
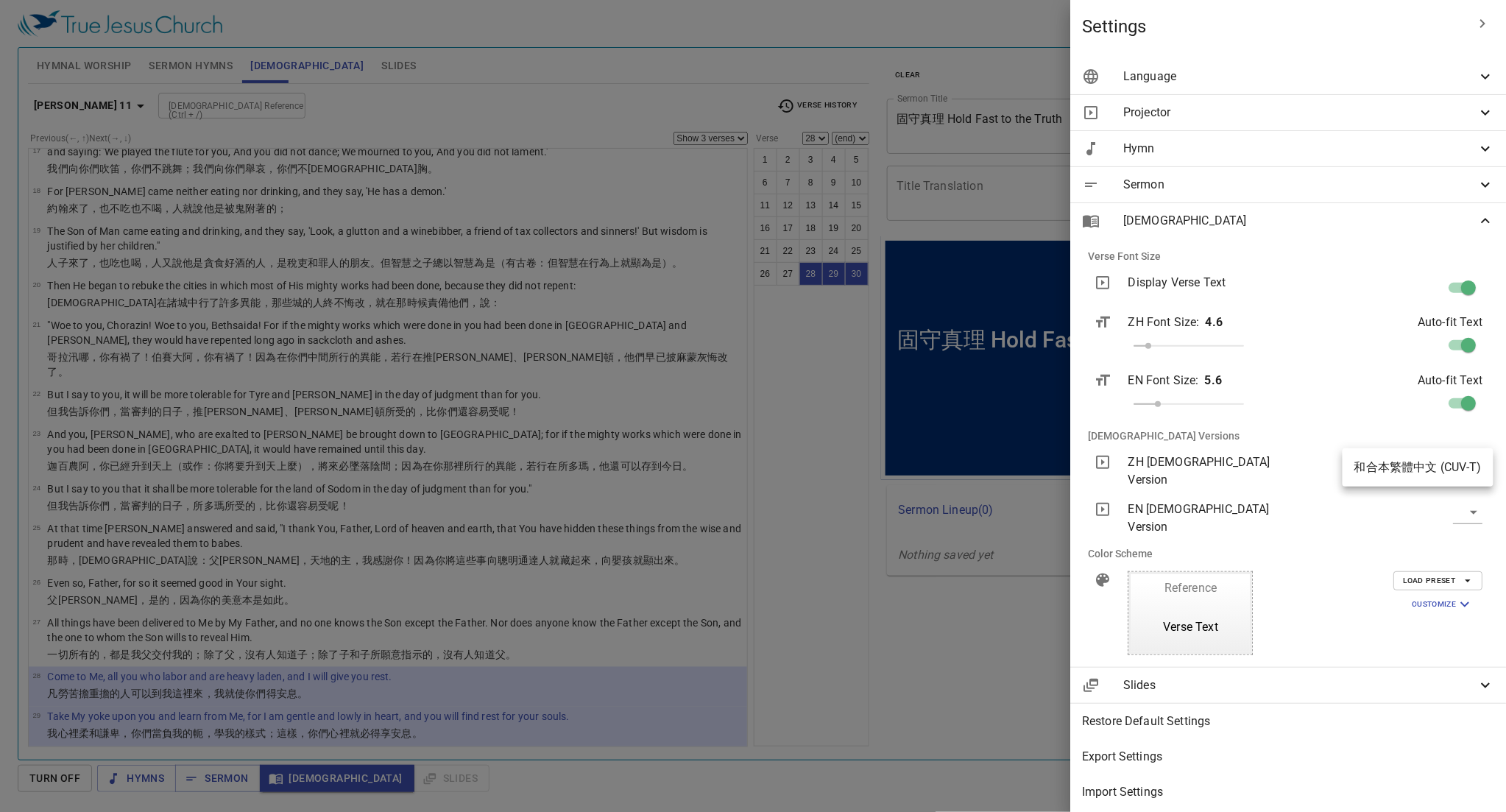
click at [688, 465] on body "Select a tutorial Settings Hymnal Worship Sermon Hymns Bible Slides Hymn search…" at bounding box center [753, 406] width 1506 height 812
click at [688, 596] on div at bounding box center [753, 406] width 1506 height 812
click at [688, 585] on div at bounding box center [753, 406] width 1506 height 812
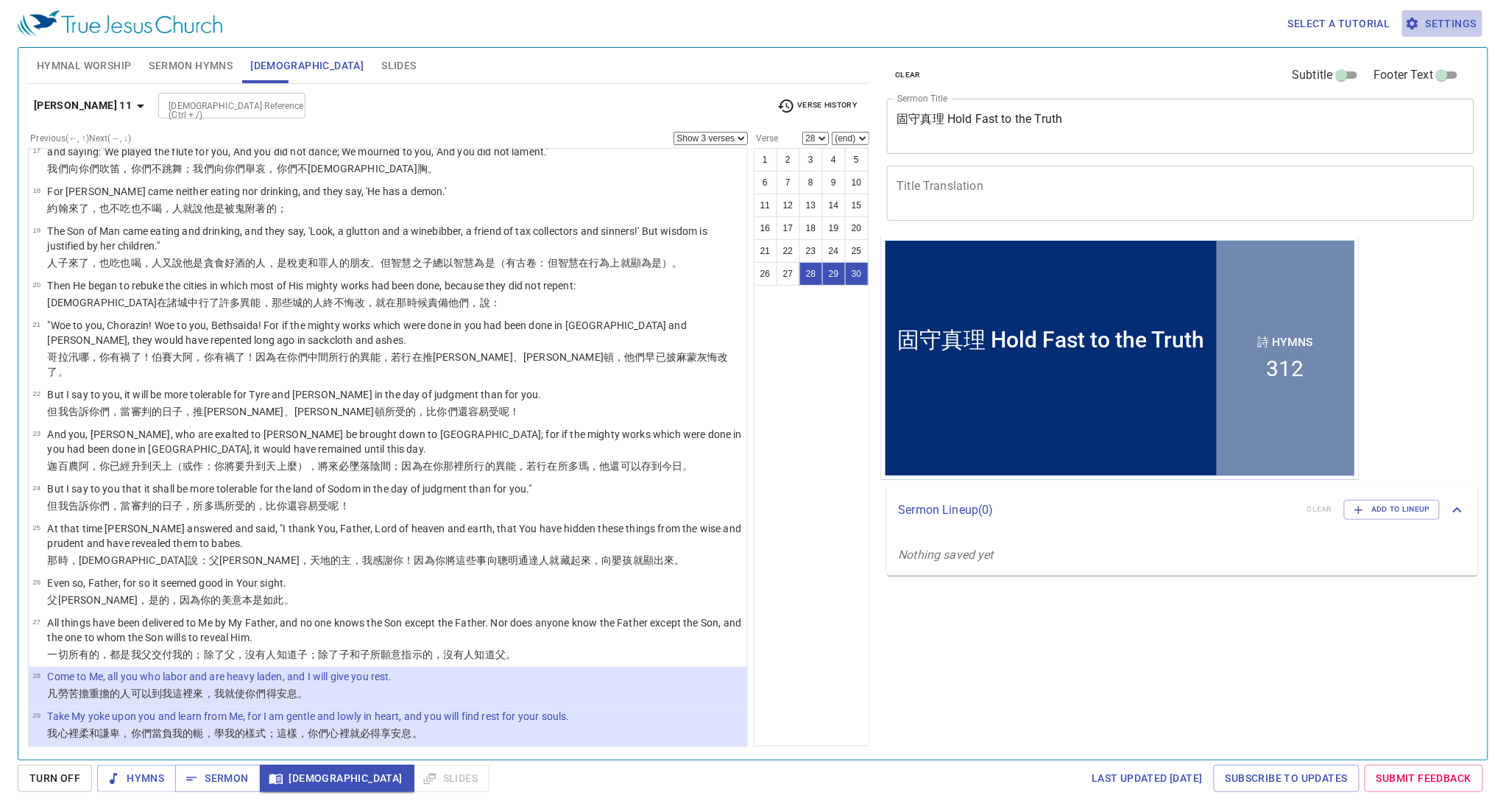
click at [688, 24] on span "Settings" at bounding box center [1442, 24] width 69 height 18
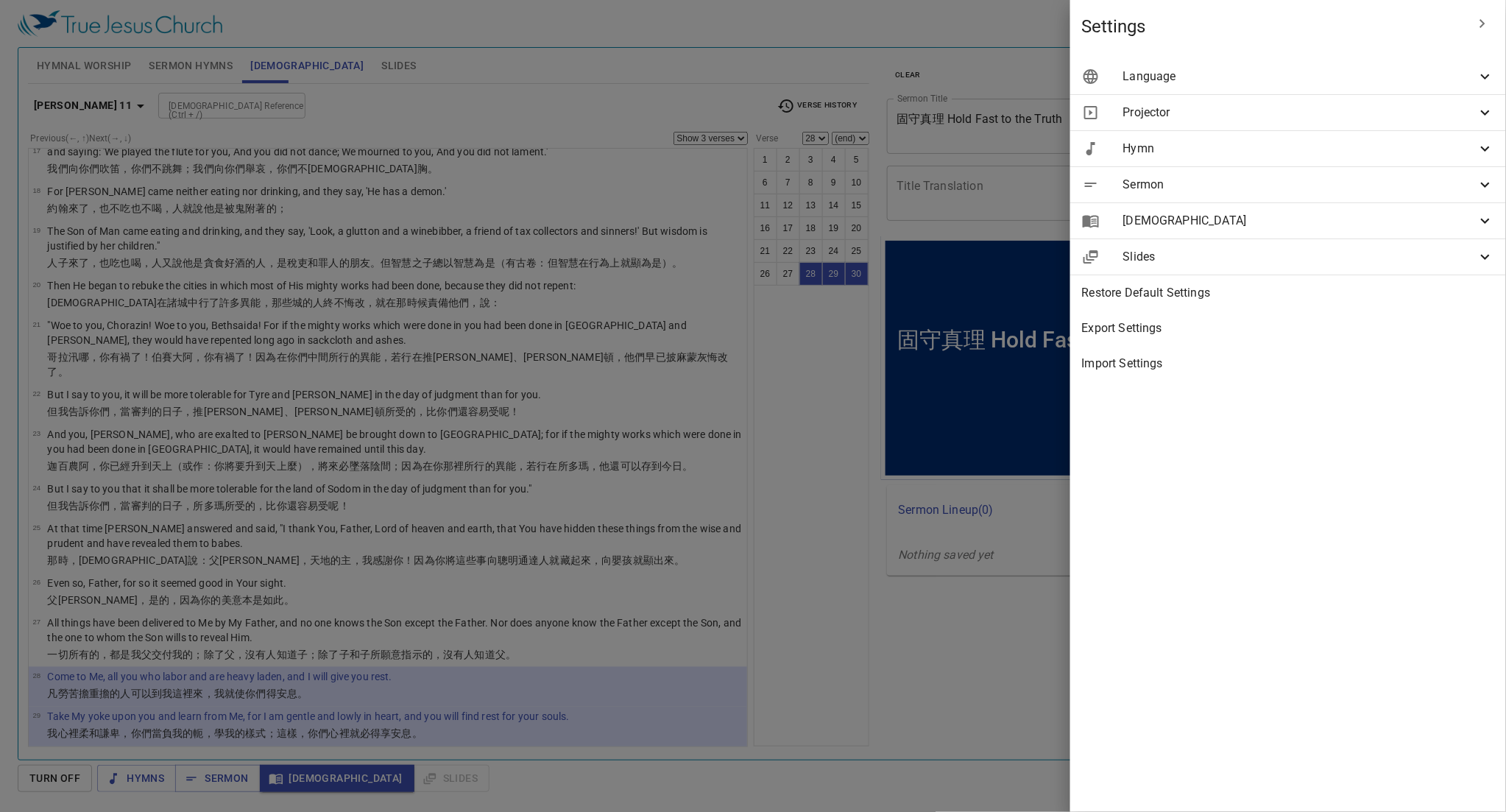
click at [688, 72] on span "Language" at bounding box center [1300, 76] width 353 height 18
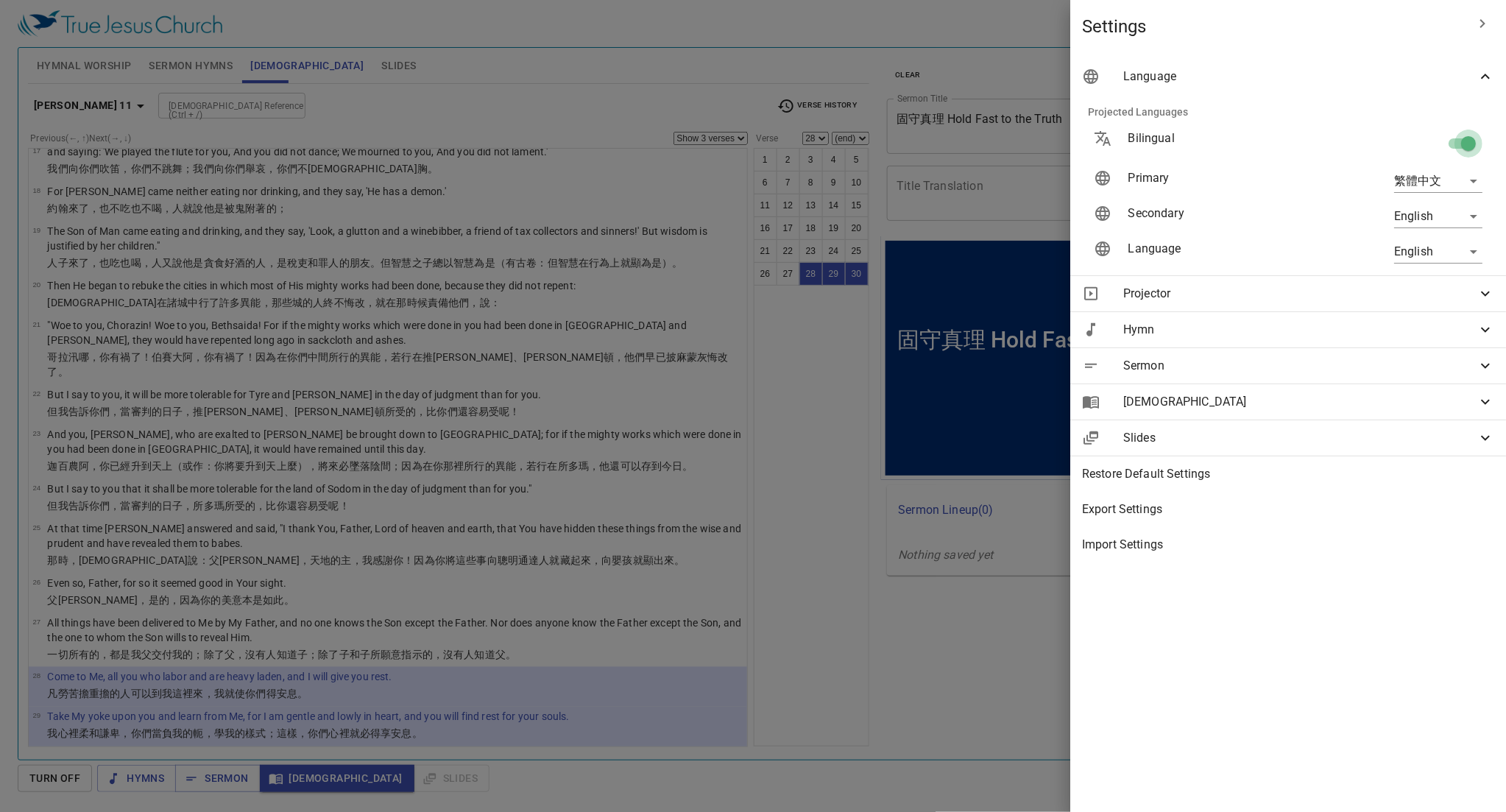
click at [688, 142] on input "checkbox" at bounding box center [1468, 146] width 84 height 28
checkbox input "false"
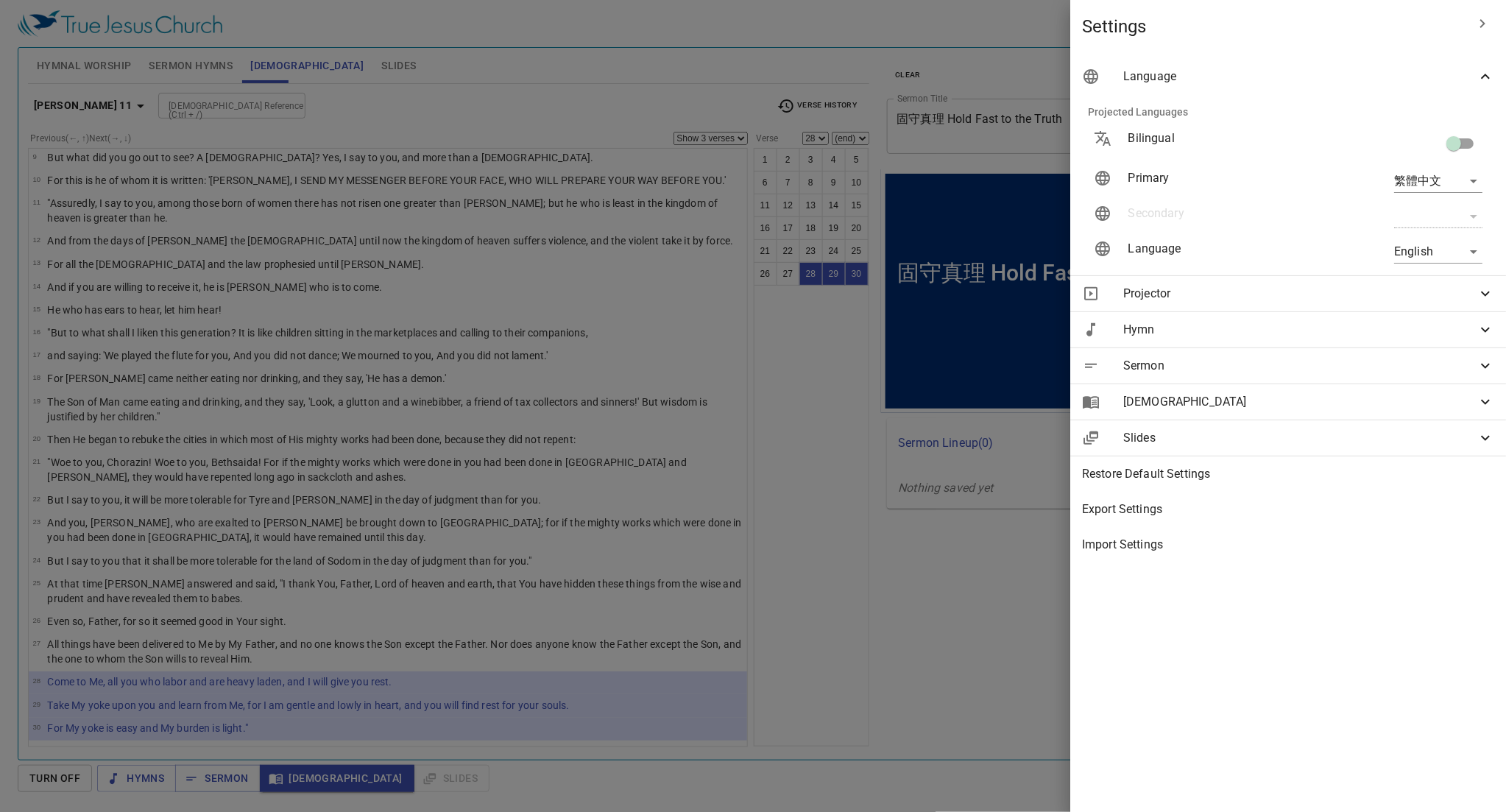
scroll to position [205, 0]
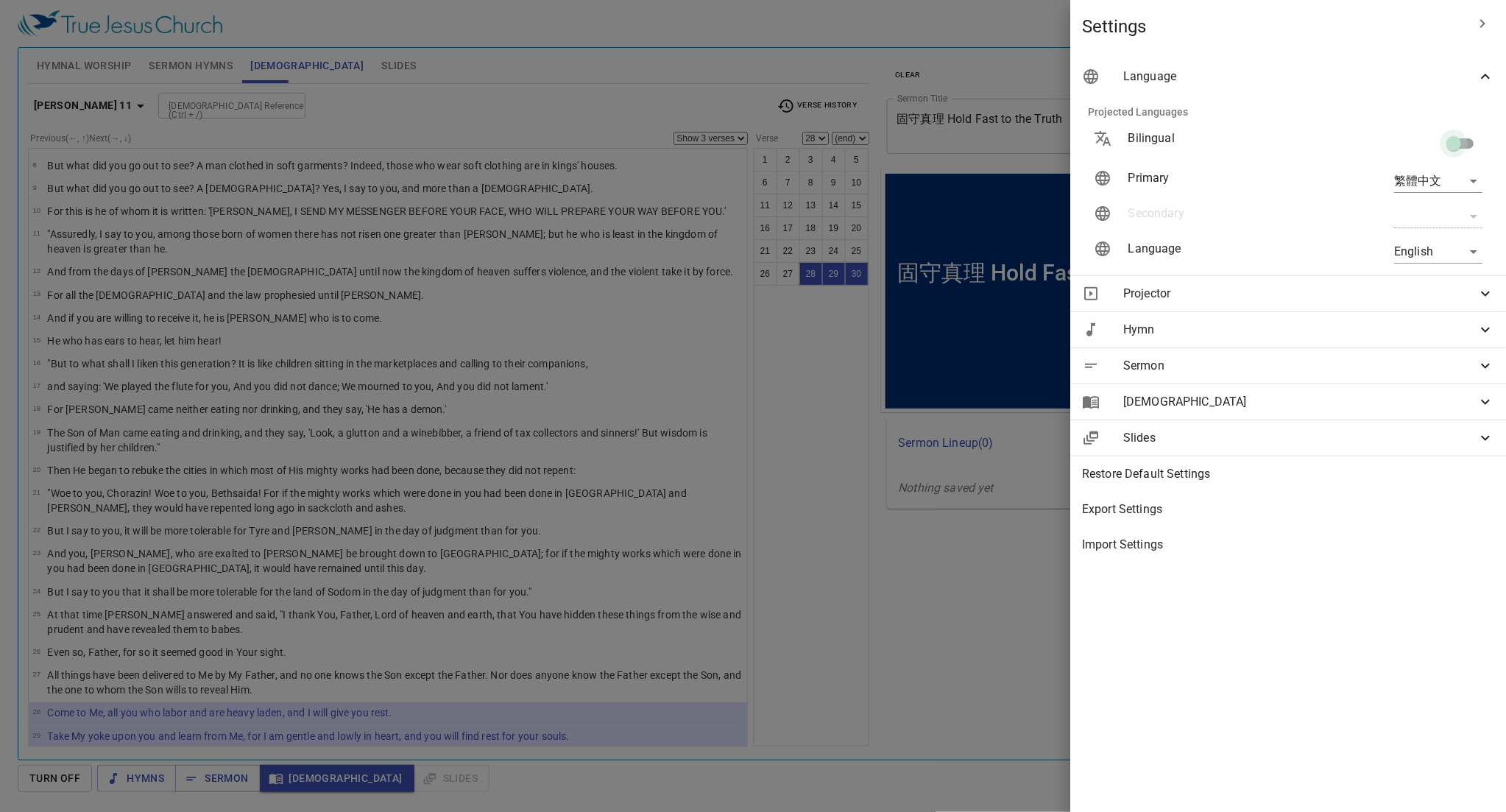
click at [688, 143] on input "checkbox" at bounding box center [1454, 146] width 84 height 28
checkbox input "true"
type input "en"
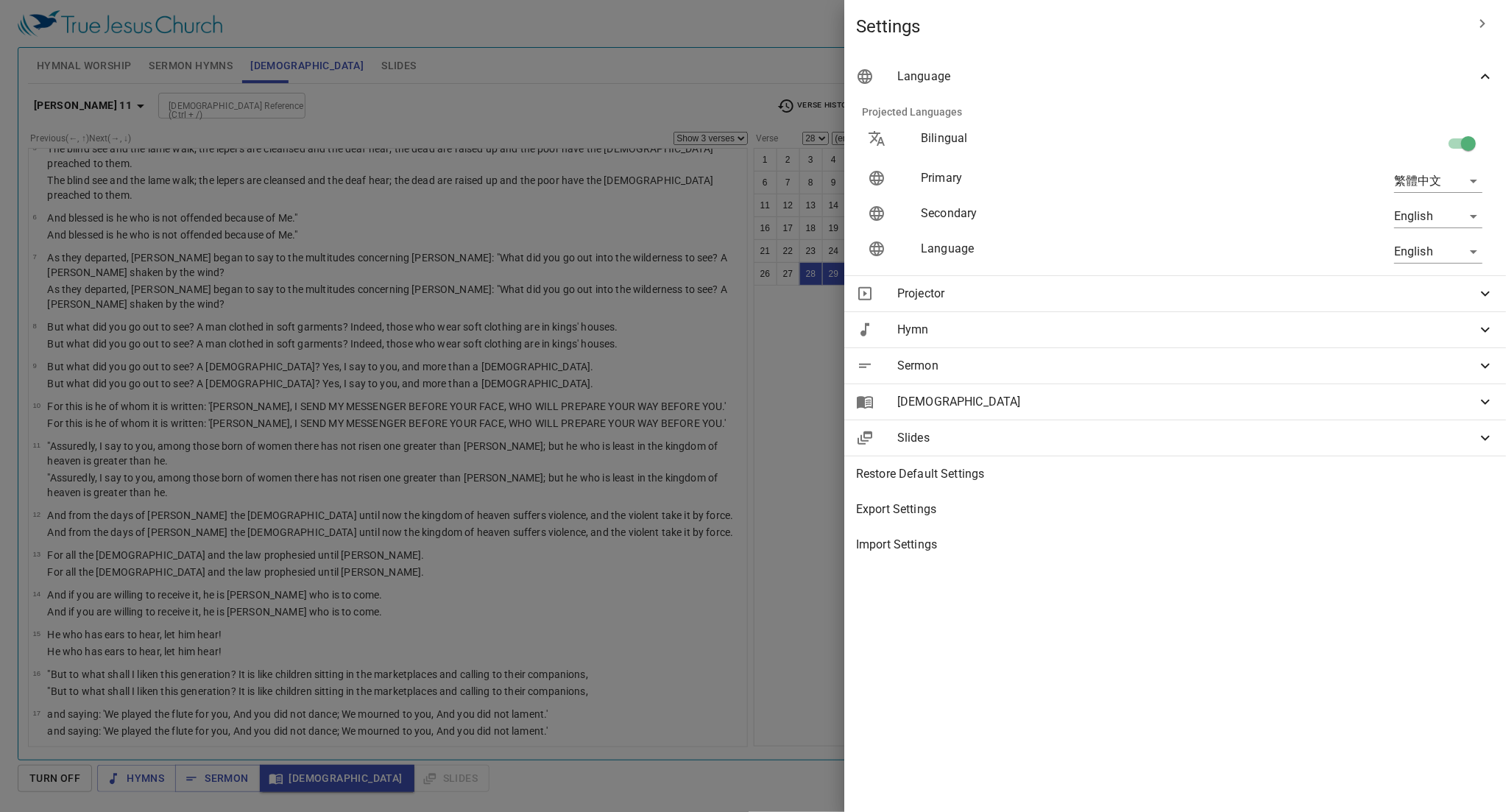
scroll to position [811, 0]
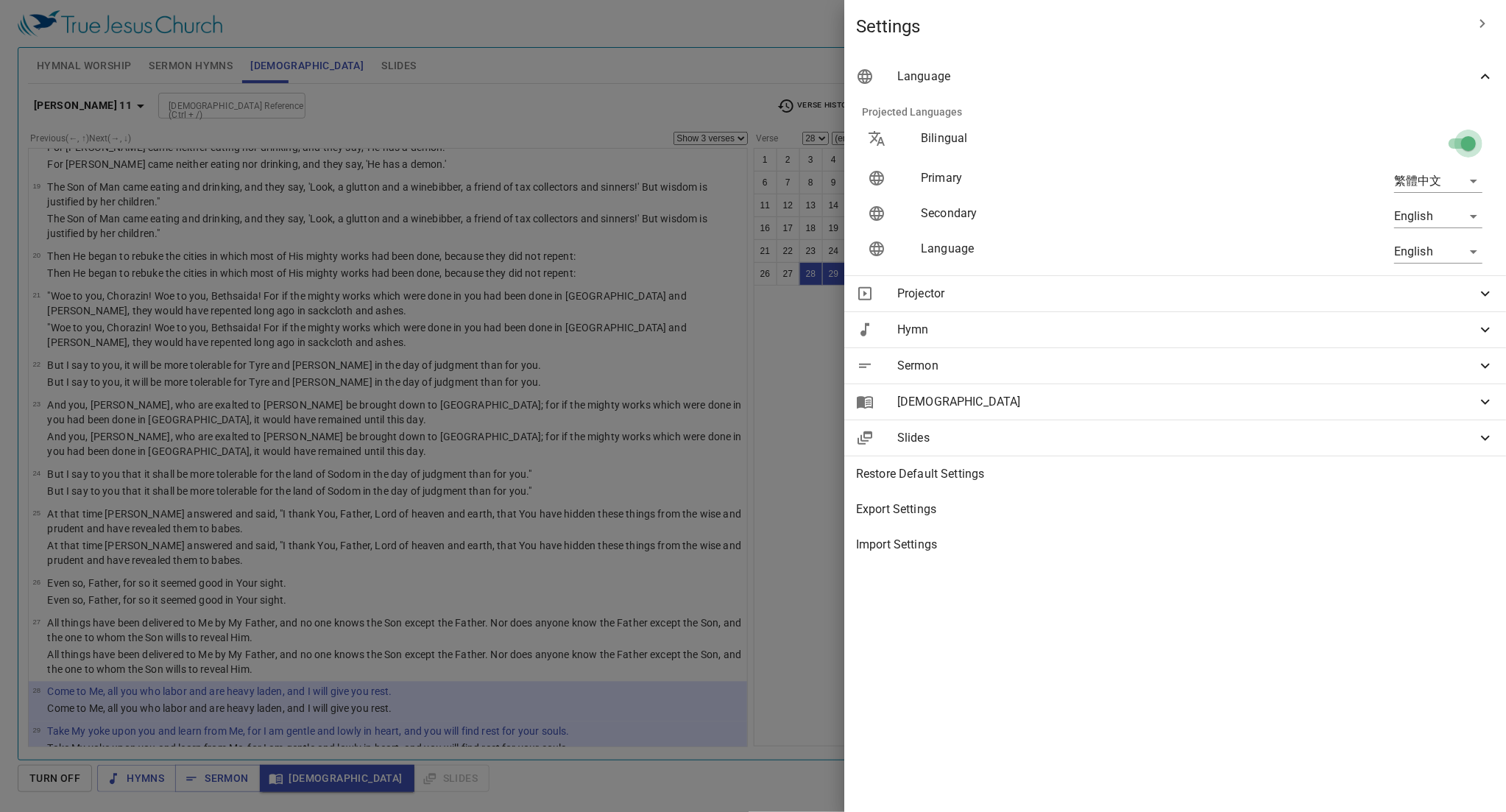
click at [688, 143] on input "checkbox" at bounding box center [1468, 146] width 84 height 28
checkbox input "false"
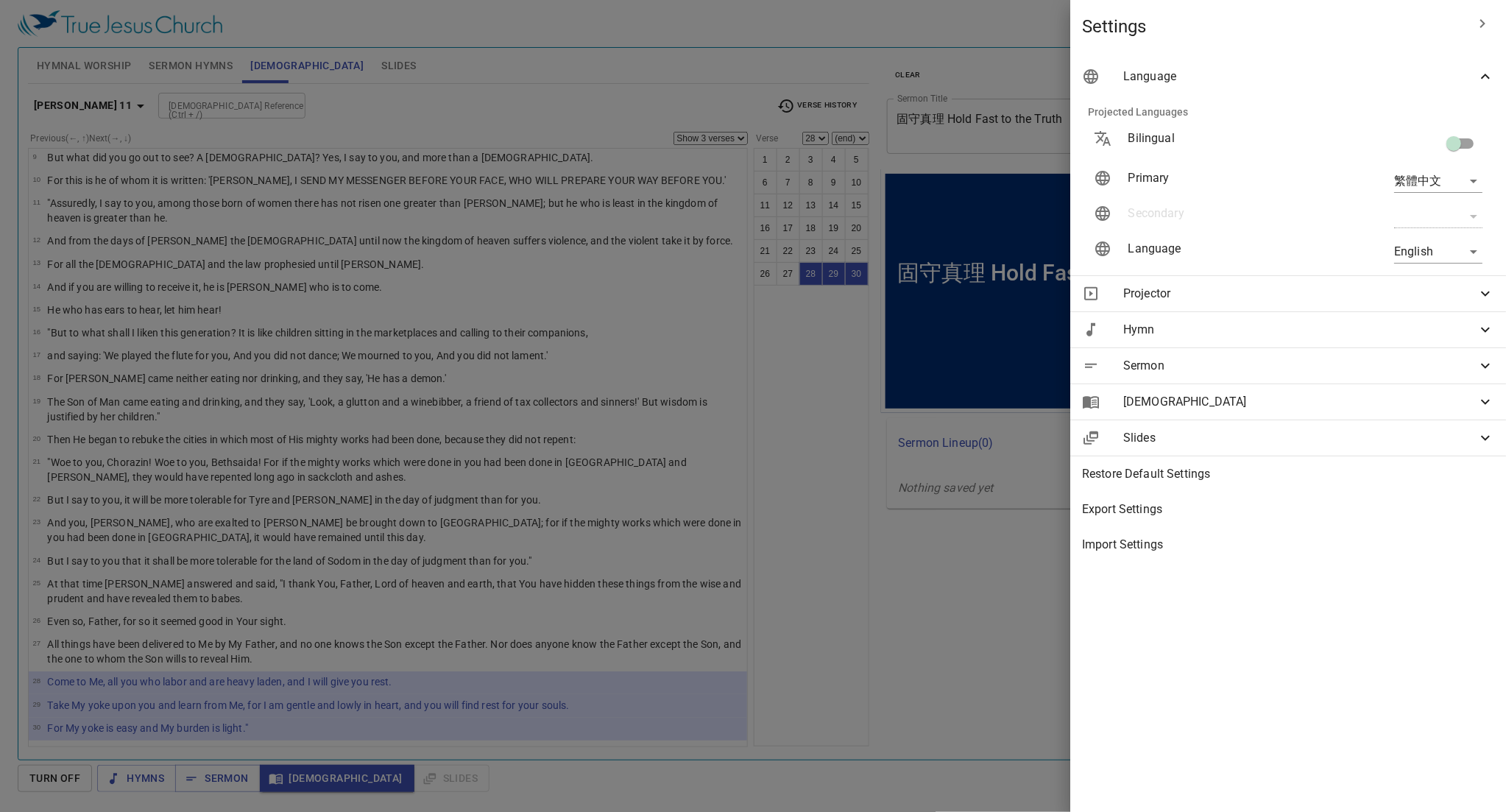
scroll to position [205, 0]
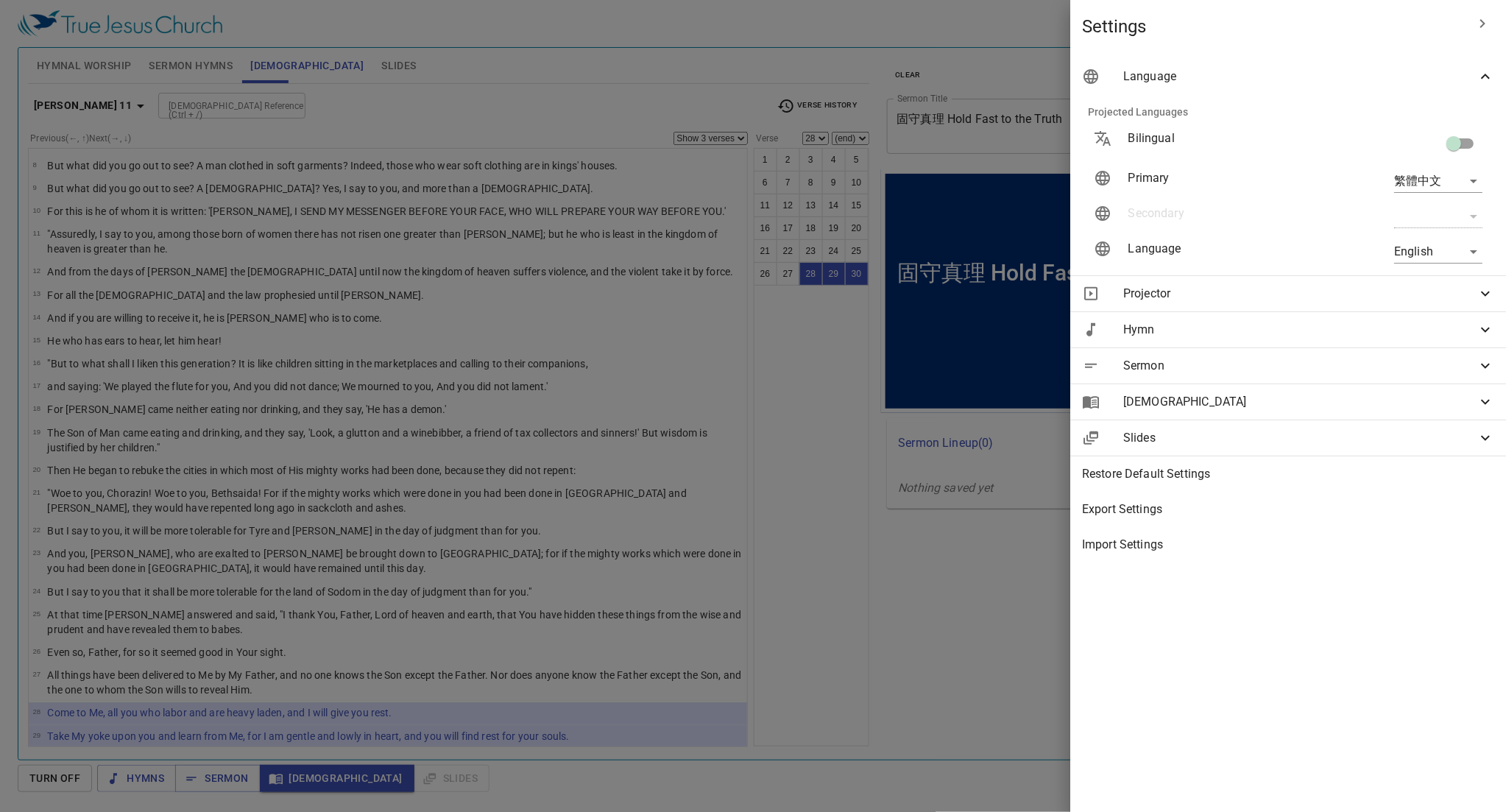
click at [688, 179] on body "Select a tutorial Settings Hymnal Worship Sermon Hymns Bible Slides Hymn search…" at bounding box center [753, 406] width 1506 height 812
click at [688, 179] on li "English" at bounding box center [1435, 181] width 119 height 26
type input "en"
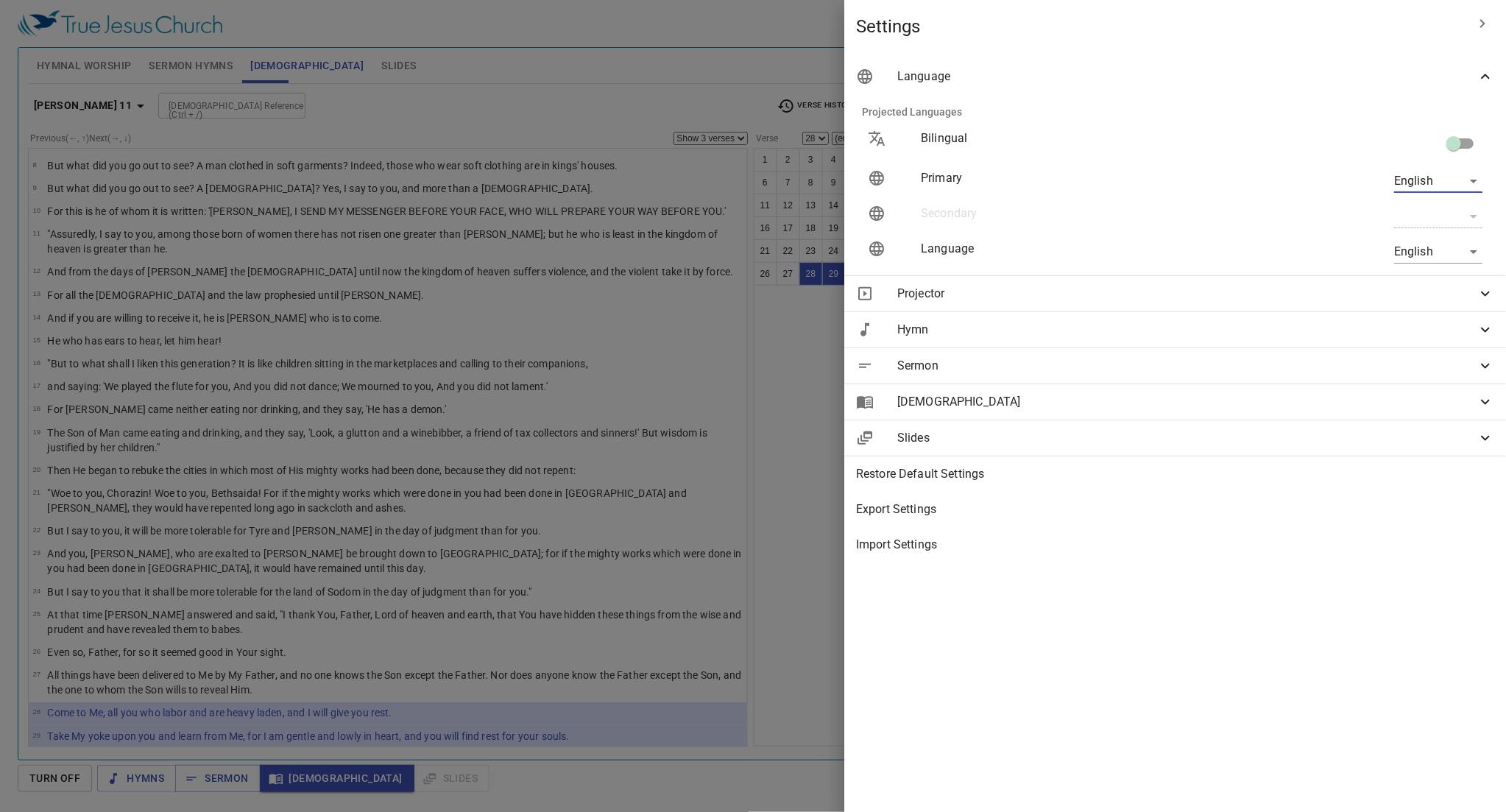
click at [688, 141] on input "checkbox" at bounding box center [1454, 146] width 84 height 28
checkbox input "true"
type input "zh"
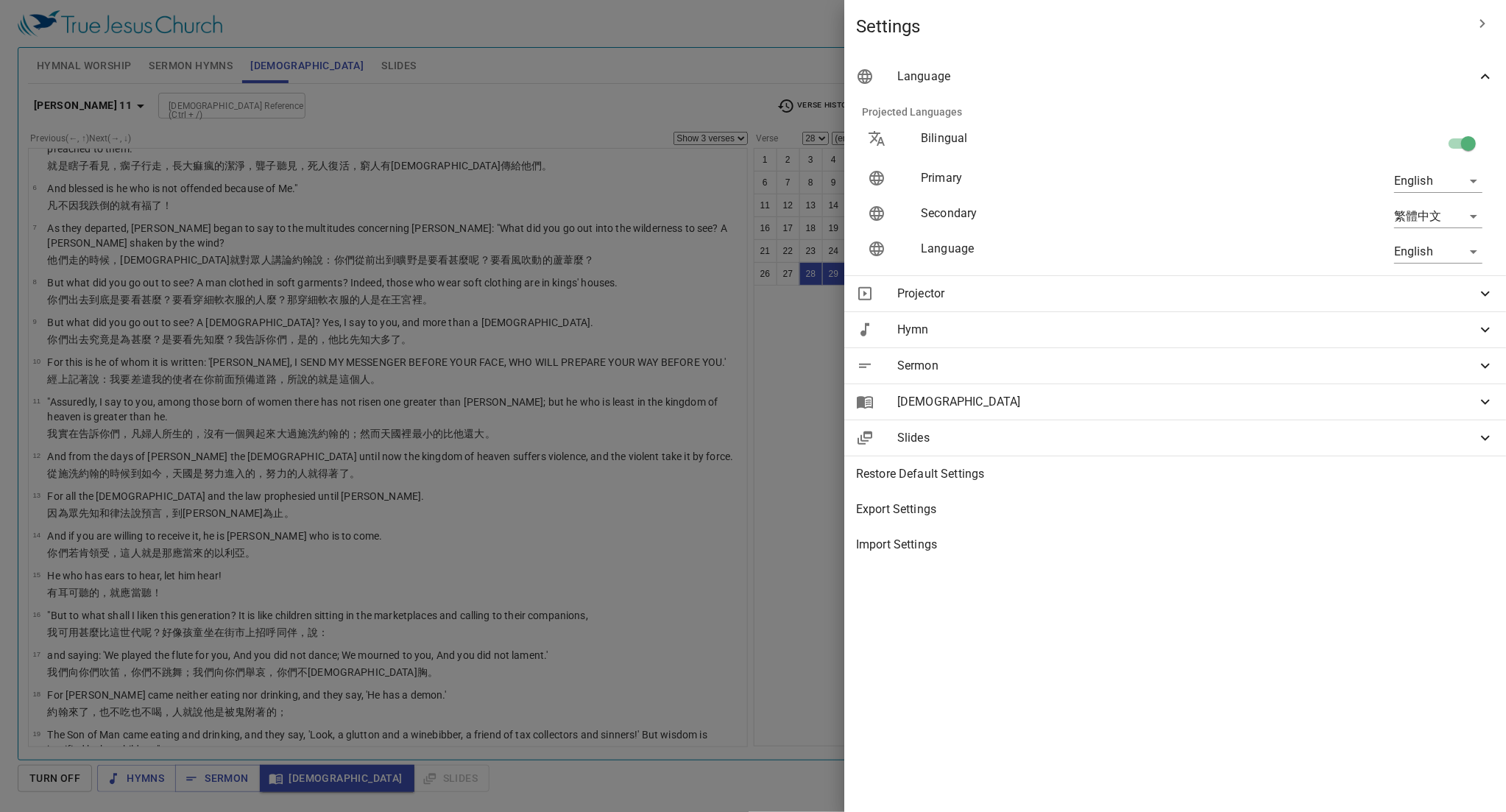
scroll to position [708, 0]
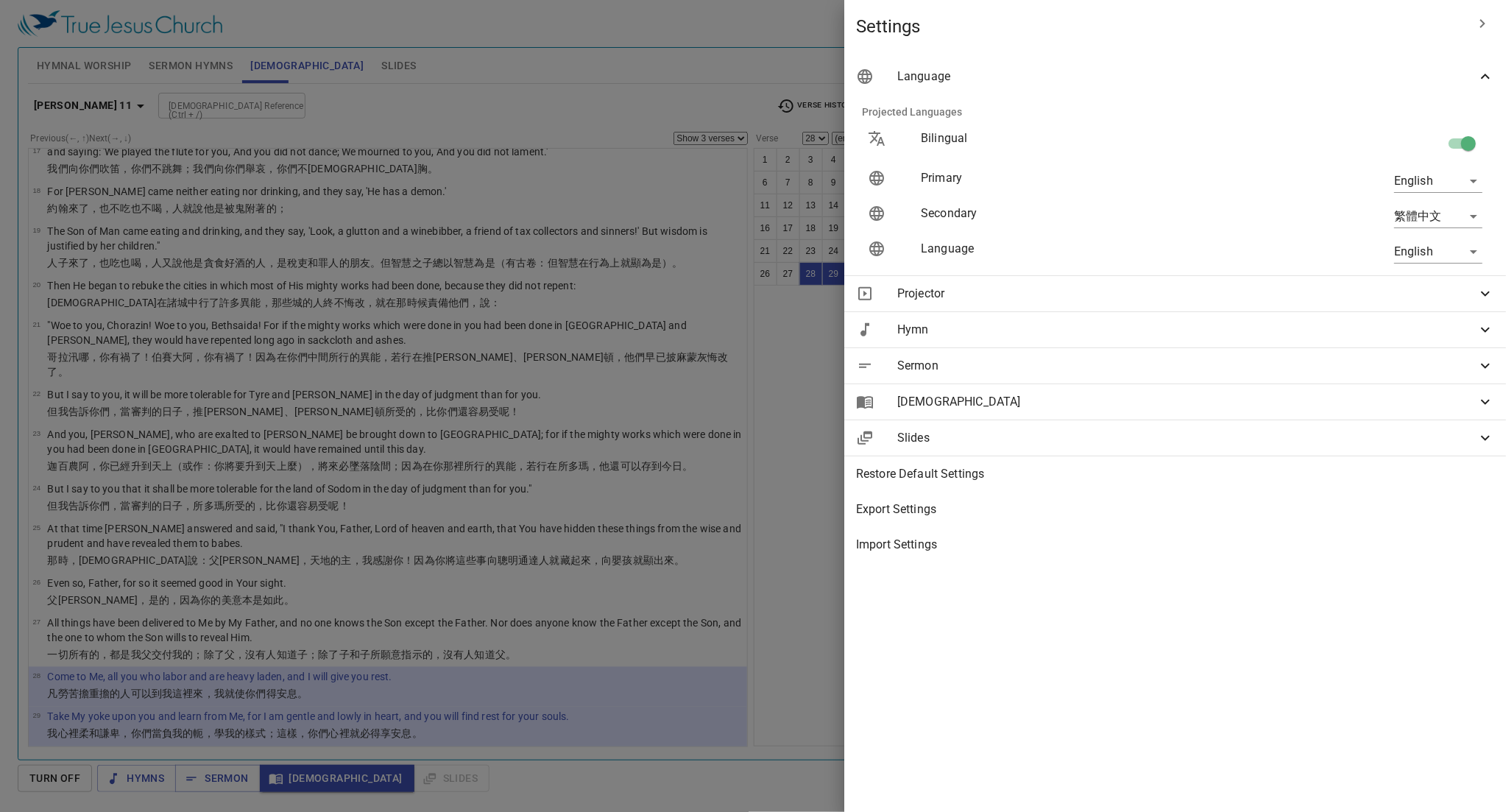
click at [688, 141] on input "checkbox" at bounding box center [1468, 146] width 84 height 28
checkbox input "false"
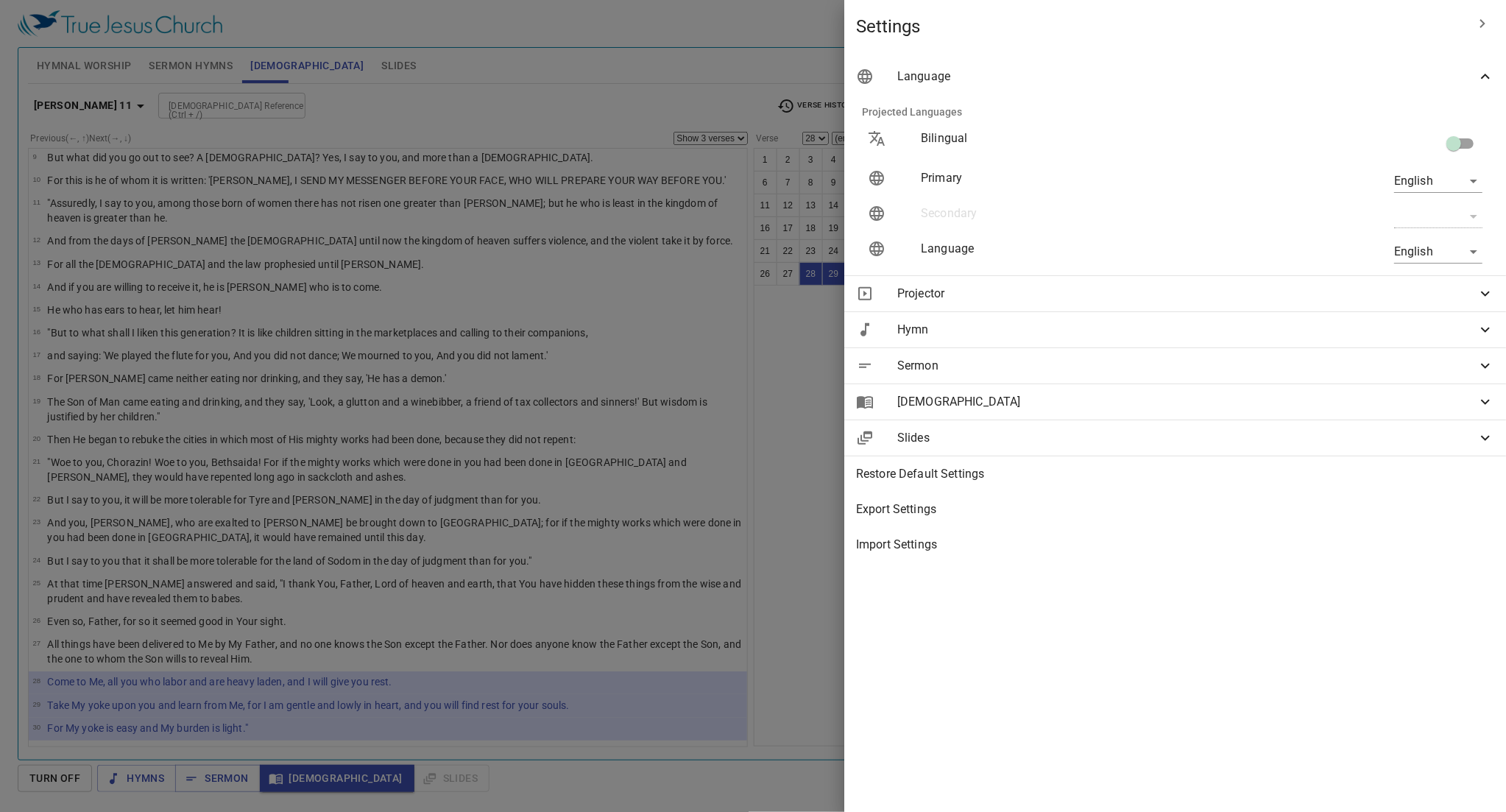
scroll to position [205, 0]
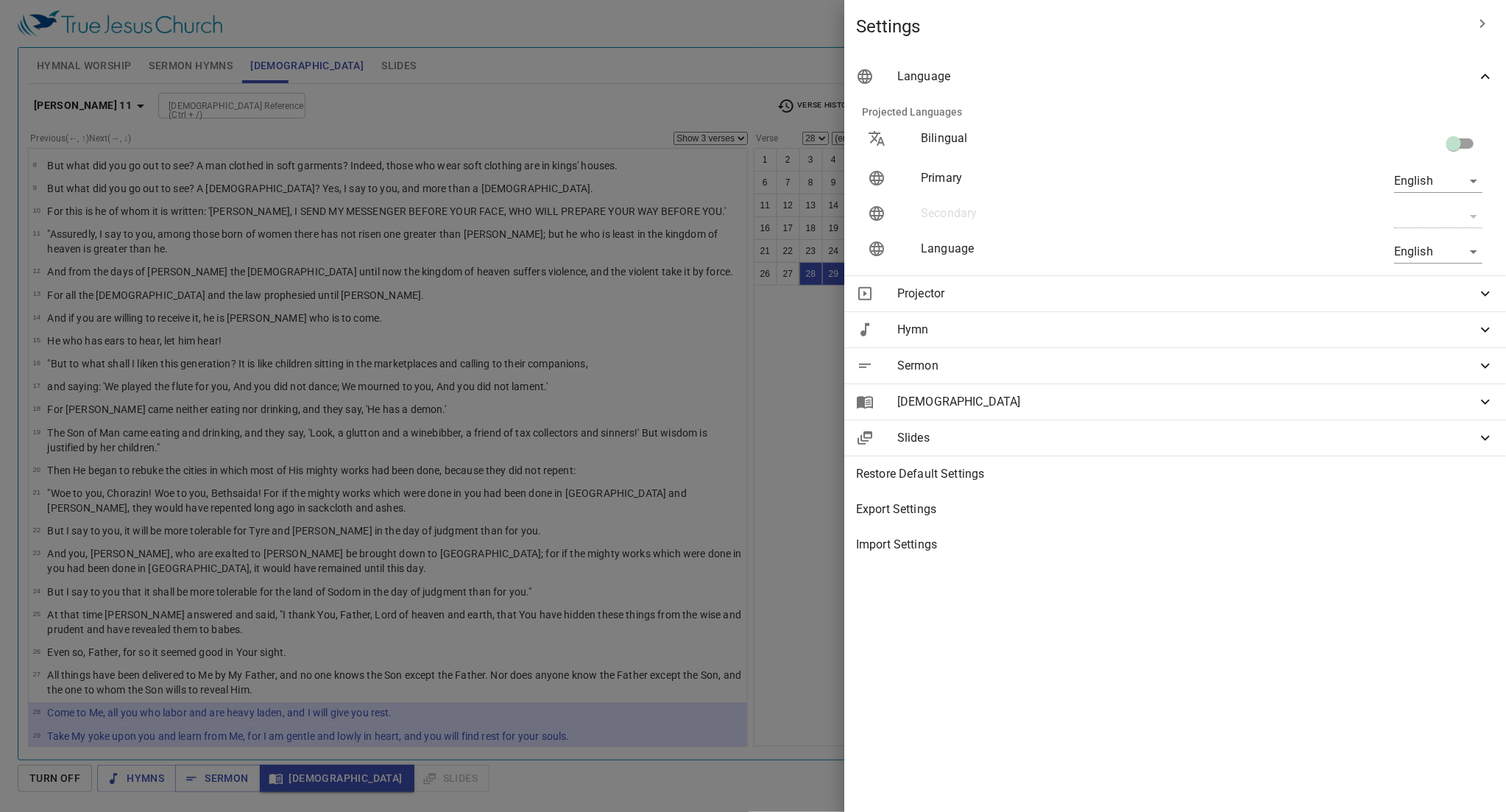
click at [688, 143] on input "checkbox" at bounding box center [1454, 146] width 84 height 28
checkbox input "true"
type input "zh"
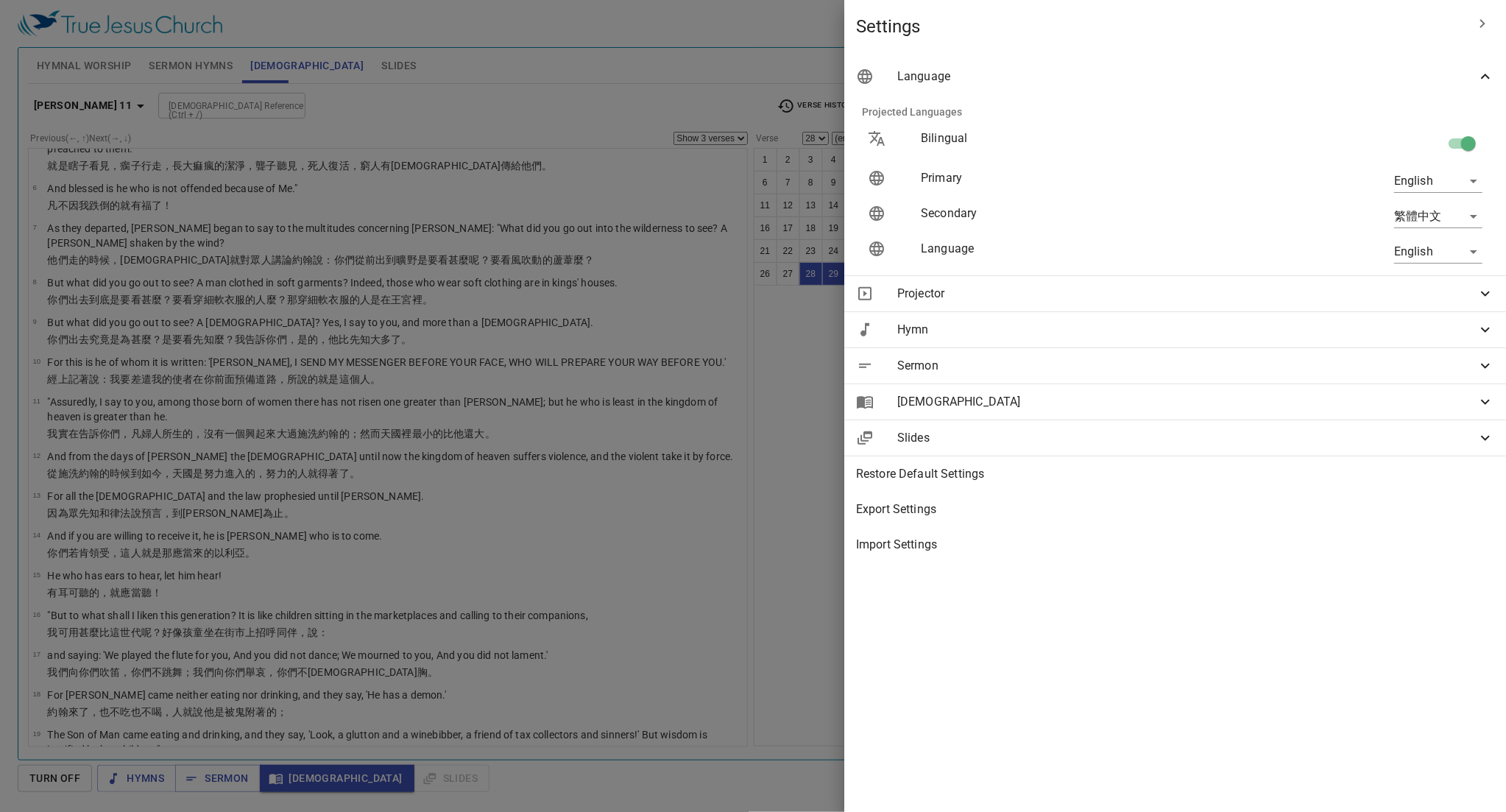
scroll to position [708, 0]
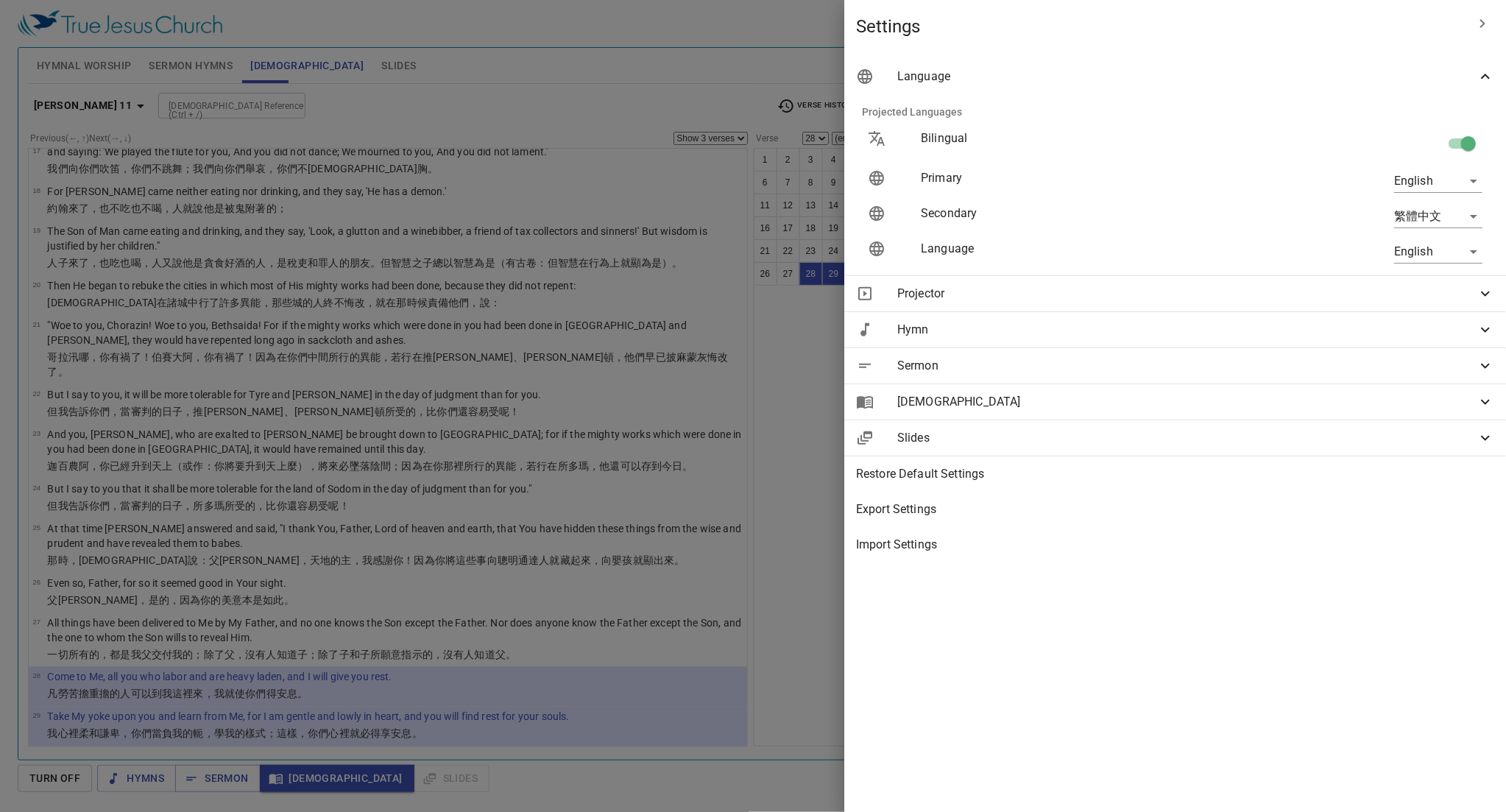
click at [688, 391] on div "Bible" at bounding box center [1176, 402] width 662 height 35
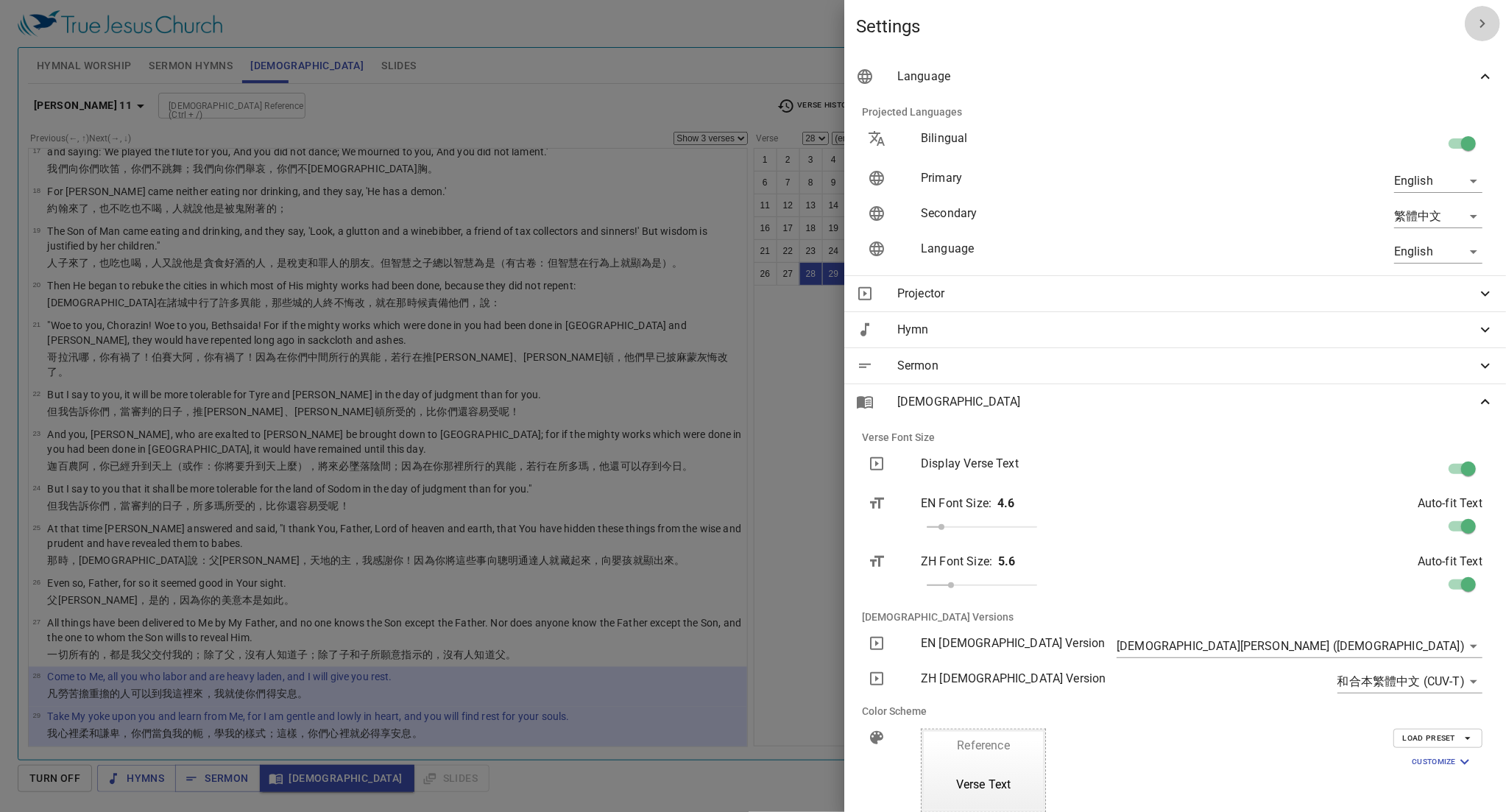
click at [688, 20] on icon "button" at bounding box center [1482, 23] width 18 height 18
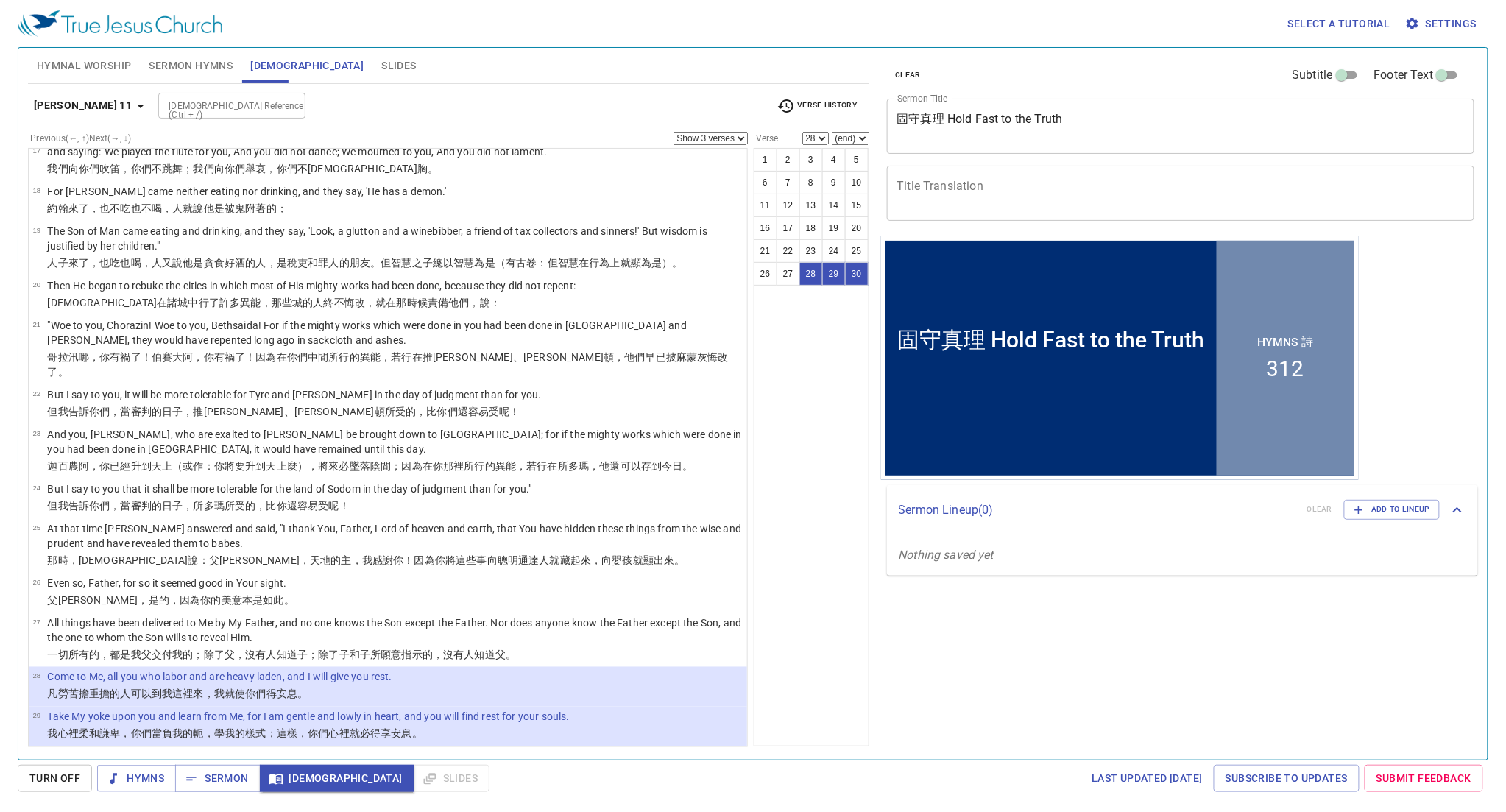
click at [688, 141] on select "Show 1 verse Show 2 verses Show 3 verses Show 4 verses Show 5 verses" at bounding box center [711, 138] width 75 height 13
select select "2"
click at [674, 132] on select "Show 1 verse Show 2 verses Show 3 verses Show 4 verses Show 5 verses" at bounding box center [711, 138] width 75 height 13
click at [410, 710] on p "Take My yoke upon you and learn from Me, for I am gentle and lowly in heart, an…" at bounding box center [308, 717] width 522 height 15
select select "29"
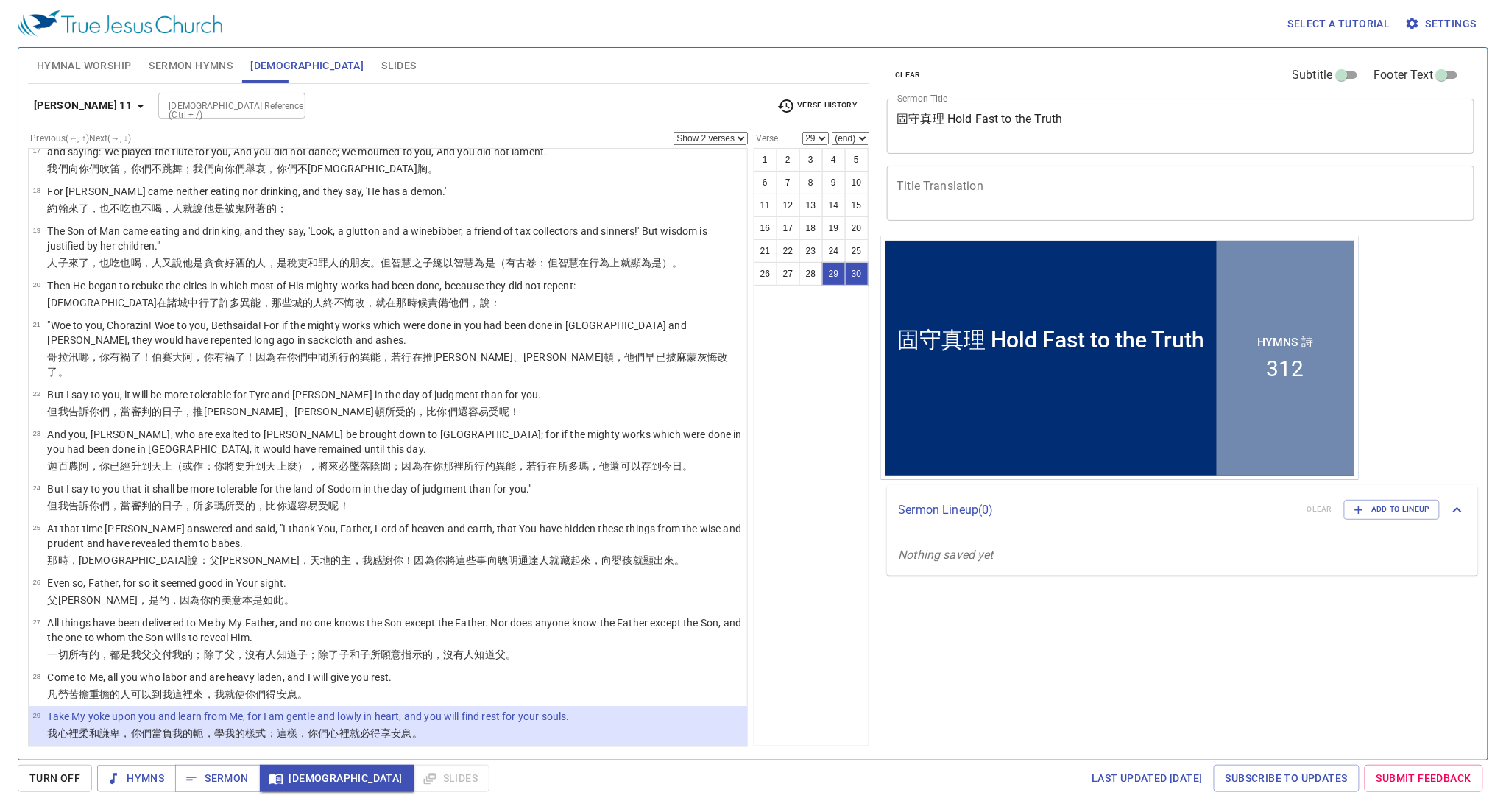
click at [59, 784] on span "Turn Off" at bounding box center [55, 778] width 51 height 18
click at [292, 774] on span "Bible" at bounding box center [337, 778] width 131 height 18
